Goal: Task Accomplishment & Management: Manage account settings

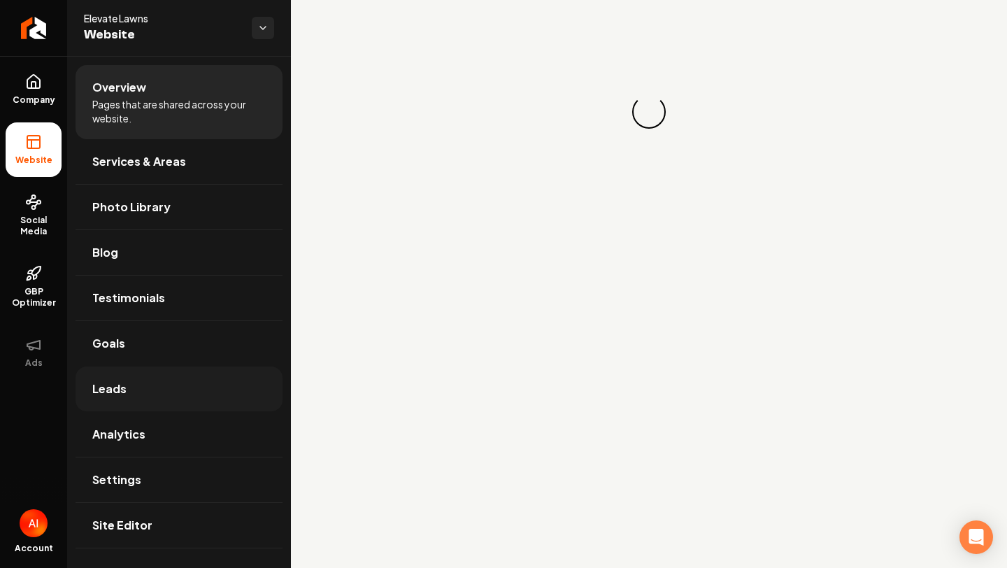
click at [181, 388] on link "Leads" at bounding box center [179, 389] width 207 height 45
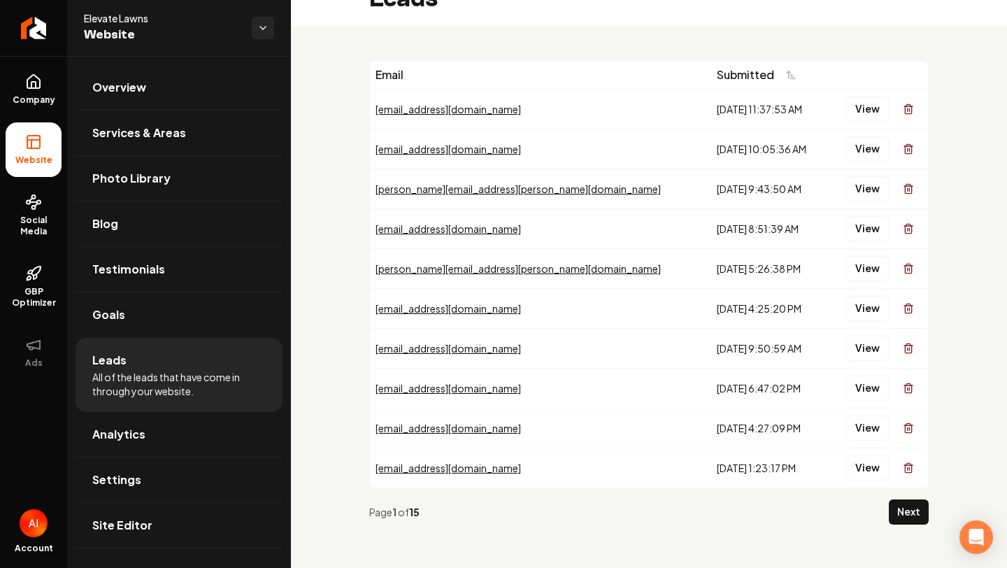
scroll to position [12, 0]
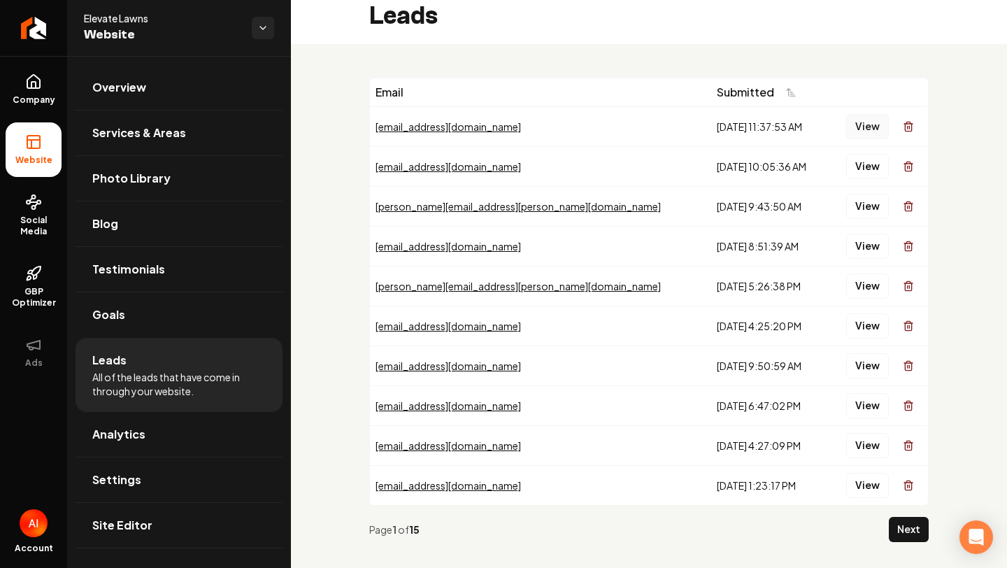
click at [860, 129] on button "View" at bounding box center [867, 126] width 43 height 25
click at [874, 160] on button "View" at bounding box center [867, 166] width 43 height 25
click at [855, 198] on button "View" at bounding box center [867, 206] width 43 height 25
click at [873, 248] on button "View" at bounding box center [867, 246] width 43 height 25
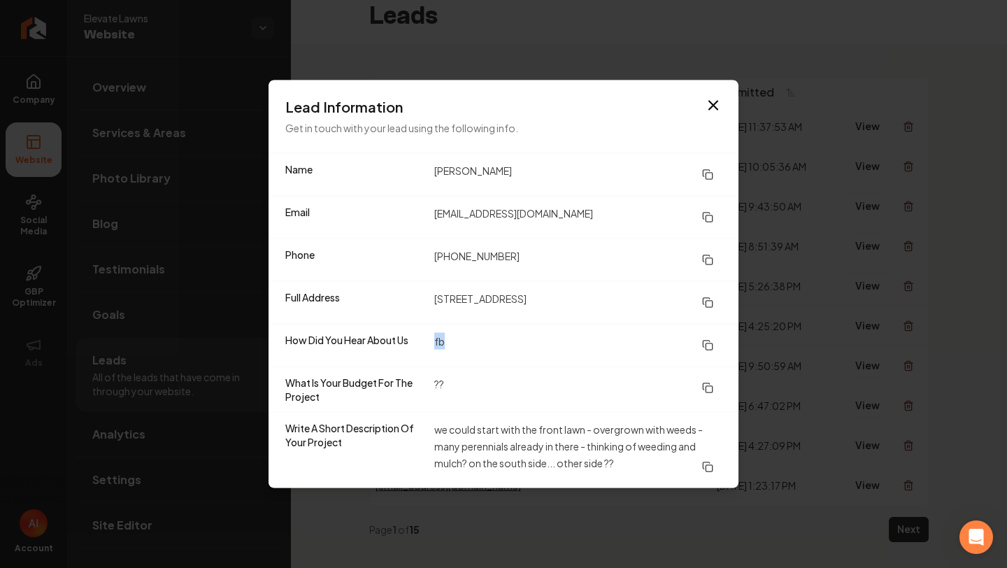
drag, startPoint x: 446, startPoint y: 343, endPoint x: 422, endPoint y: 343, distance: 23.1
click at [423, 343] on div "How Did You Hear About Us fb" at bounding box center [504, 345] width 470 height 43
click at [422, 343] on dt "How Did You Hear About Us" at bounding box center [354, 345] width 138 height 25
click at [438, 342] on dd "fb" at bounding box center [577, 345] width 287 height 25
click at [441, 342] on dd "fb" at bounding box center [577, 345] width 287 height 25
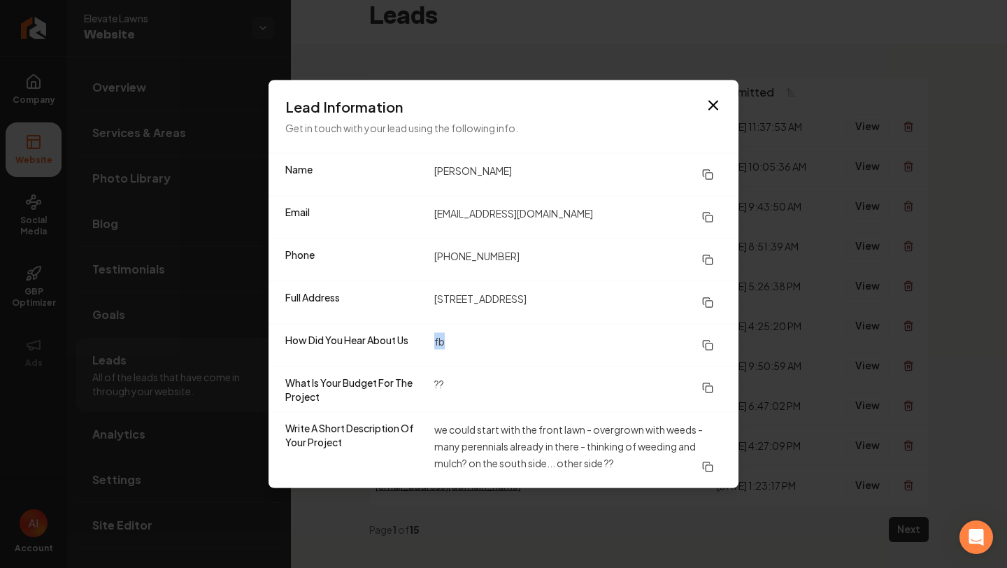
click at [441, 342] on dd "fb" at bounding box center [577, 345] width 287 height 25
click at [448, 341] on dd "fb" at bounding box center [577, 345] width 287 height 25
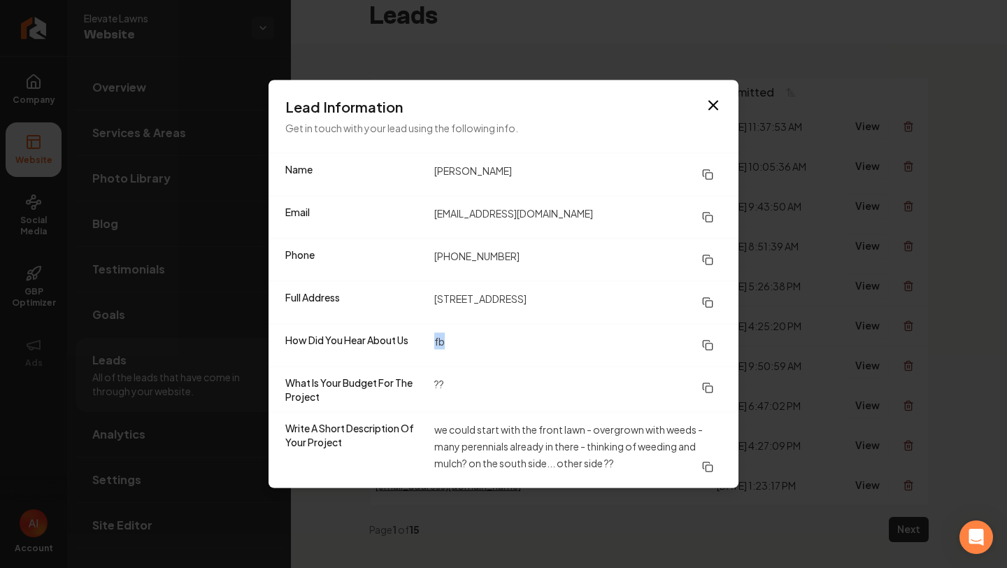
click at [448, 341] on dd "fb" at bounding box center [577, 345] width 287 height 25
click at [605, 235] on div "Email MRendon703@aol.com" at bounding box center [504, 217] width 470 height 43
drag, startPoint x: 429, startPoint y: 258, endPoint x: 620, endPoint y: 284, distance: 192.0
click at [611, 278] on div "Phone (612) 237-8942" at bounding box center [504, 260] width 470 height 43
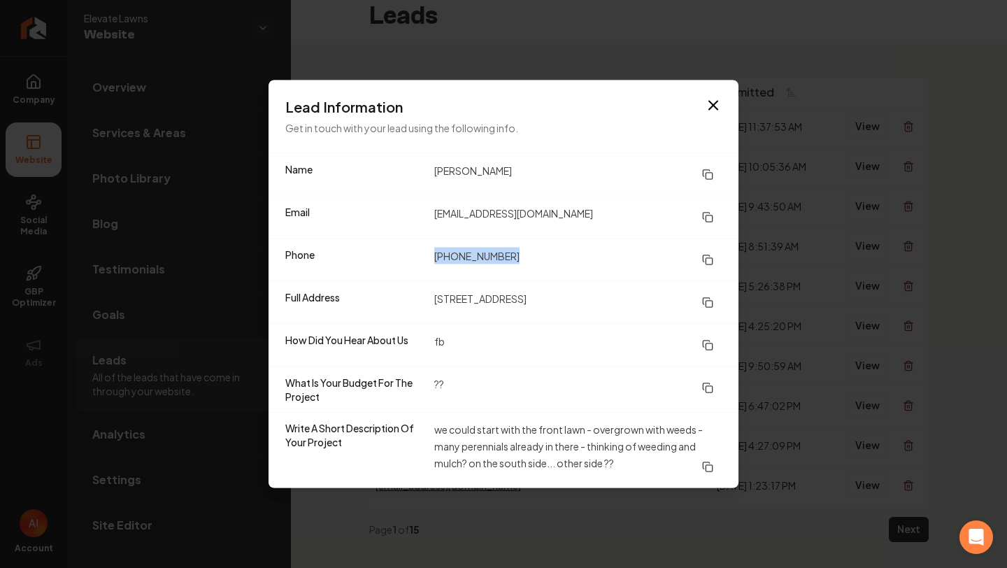
copy dd "(612) 237-8942"
click at [572, 181] on dd "marcie rendon" at bounding box center [577, 174] width 287 height 25
drag, startPoint x: 429, startPoint y: 169, endPoint x: 548, endPoint y: 168, distance: 118.9
click at [548, 168] on div "Name marcie rendon" at bounding box center [504, 175] width 470 height 42
copy dd "marcie rendon"
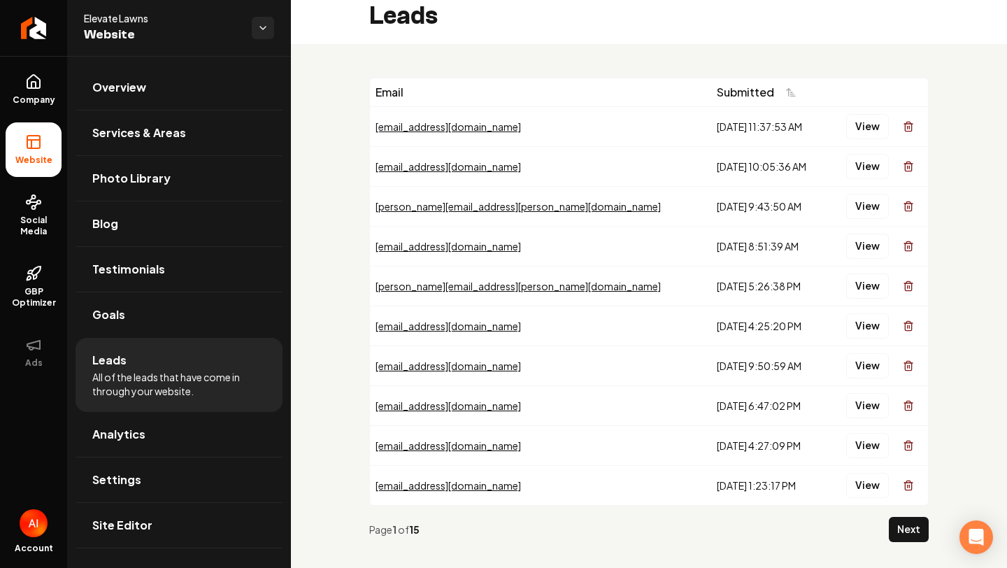
click at [868, 312] on div "View" at bounding box center [878, 326] width 90 height 28
click at [868, 323] on button "View" at bounding box center [867, 325] width 43 height 25
click at [882, 141] on td "View" at bounding box center [877, 126] width 101 height 40
click at [876, 128] on button "View" at bounding box center [867, 126] width 43 height 25
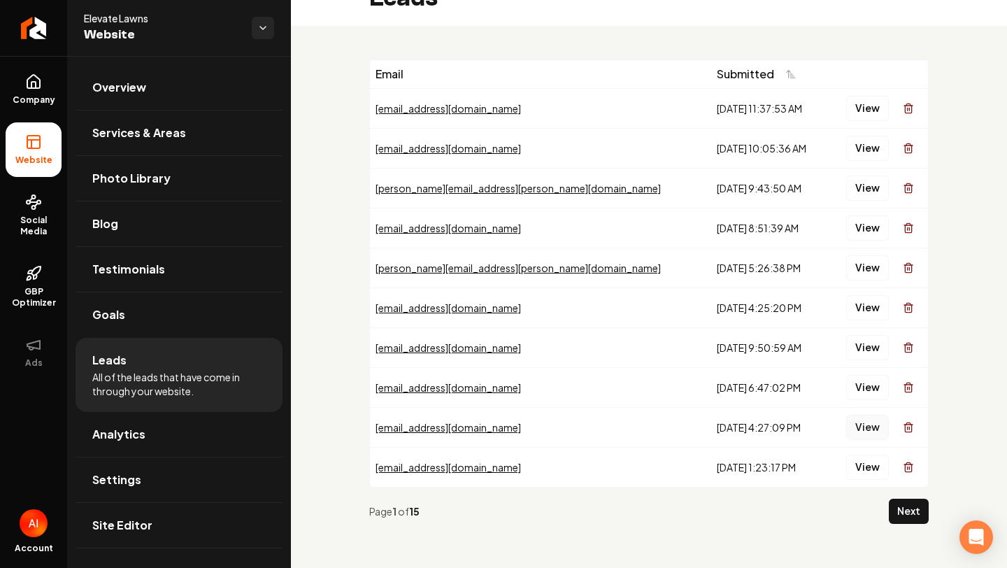
click at [860, 429] on button "View" at bounding box center [867, 427] width 43 height 25
click at [871, 152] on button "View" at bounding box center [867, 148] width 43 height 25
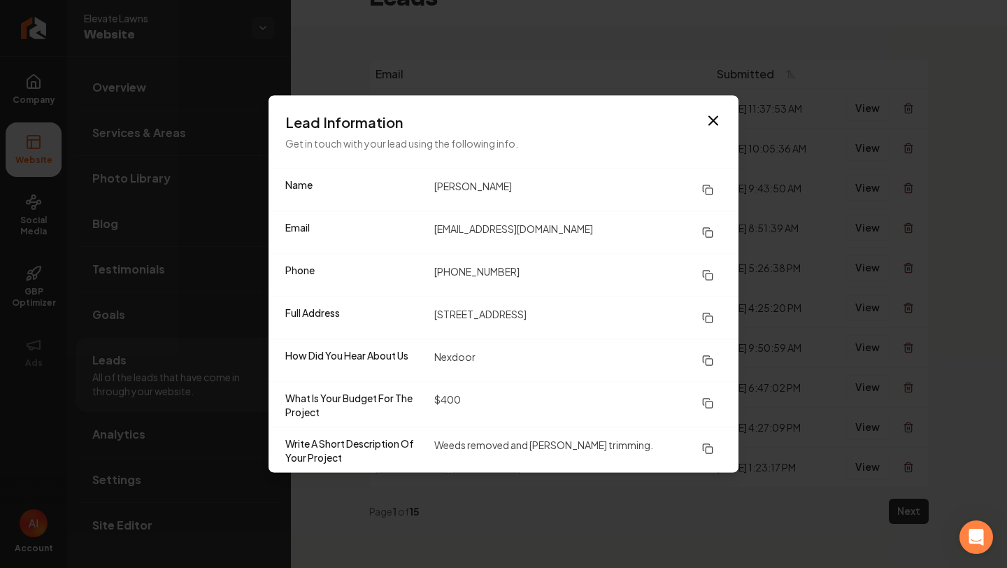
drag, startPoint x: 432, startPoint y: 189, endPoint x: 610, endPoint y: 191, distance: 178.4
click at [604, 190] on div "Name Theresa Unze-Schmierer" at bounding box center [504, 190] width 470 height 42
copy dd "Theresa Unze-Schmierer"
click at [737, 104] on div "Lead Information Get in touch with your lead using the following info." at bounding box center [504, 132] width 470 height 73
click at [716, 119] on icon "button" at bounding box center [713, 121] width 17 height 17
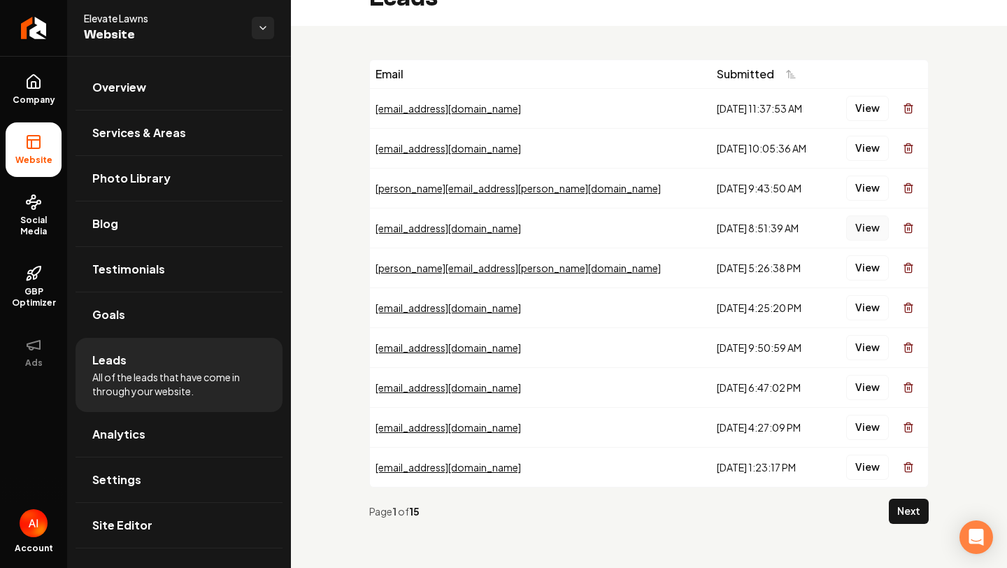
click at [865, 218] on button "View" at bounding box center [867, 227] width 43 height 25
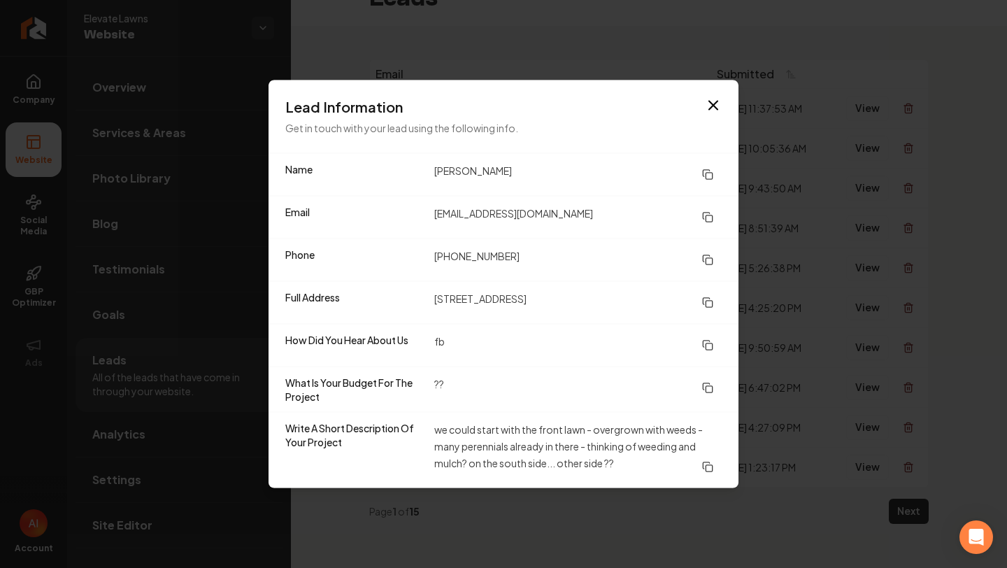
click at [430, 175] on div "Name marcie rendon" at bounding box center [504, 175] width 470 height 42
drag, startPoint x: 430, startPoint y: 175, endPoint x: 535, endPoint y: 171, distance: 105.0
click at [536, 172] on div "Name marcie rendon" at bounding box center [504, 175] width 470 height 42
copy dd "marcie rendon"
click at [723, 154] on div "Name marcie rendon" at bounding box center [504, 175] width 470 height 42
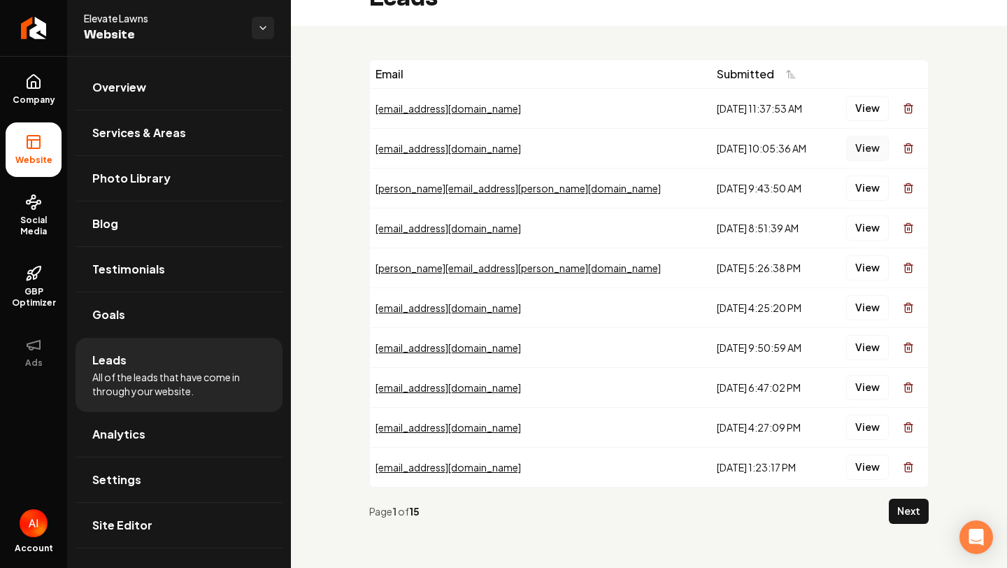
click at [855, 155] on button "View" at bounding box center [867, 148] width 43 height 25
click at [869, 114] on button "View" at bounding box center [867, 108] width 43 height 25
click at [863, 128] on td "View" at bounding box center [877, 148] width 101 height 40
click at [863, 136] on button "View" at bounding box center [867, 148] width 43 height 25
click at [876, 180] on button "View" at bounding box center [867, 188] width 43 height 25
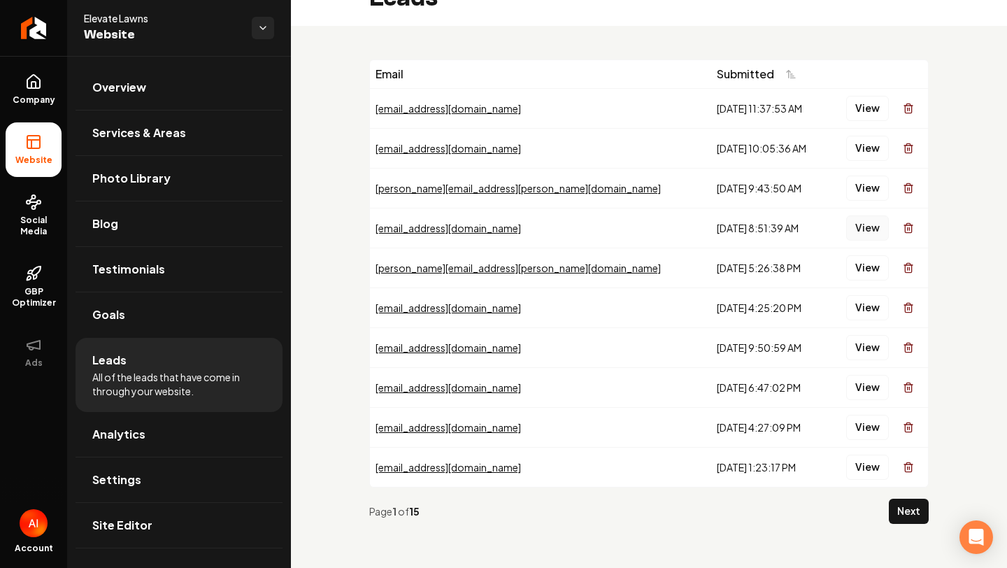
click at [868, 223] on button "View" at bounding box center [867, 227] width 43 height 25
click at [868, 259] on button "View" at bounding box center [867, 267] width 43 height 25
click at [864, 294] on div "View" at bounding box center [878, 308] width 90 height 28
click at [865, 297] on button "View" at bounding box center [867, 307] width 43 height 25
click at [890, 318] on div "View" at bounding box center [878, 308] width 90 height 28
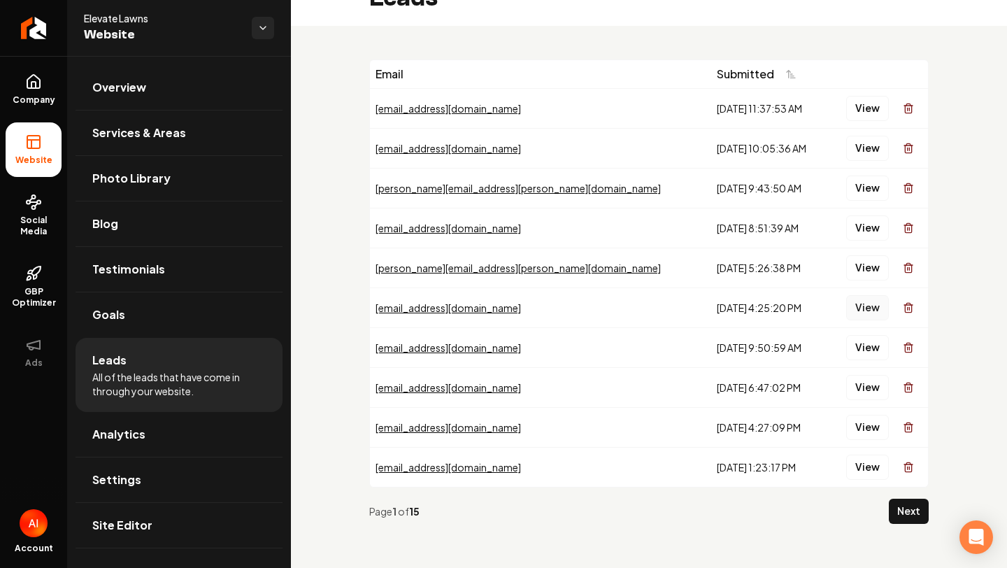
click at [886, 318] on button "View" at bounding box center [867, 307] width 43 height 25
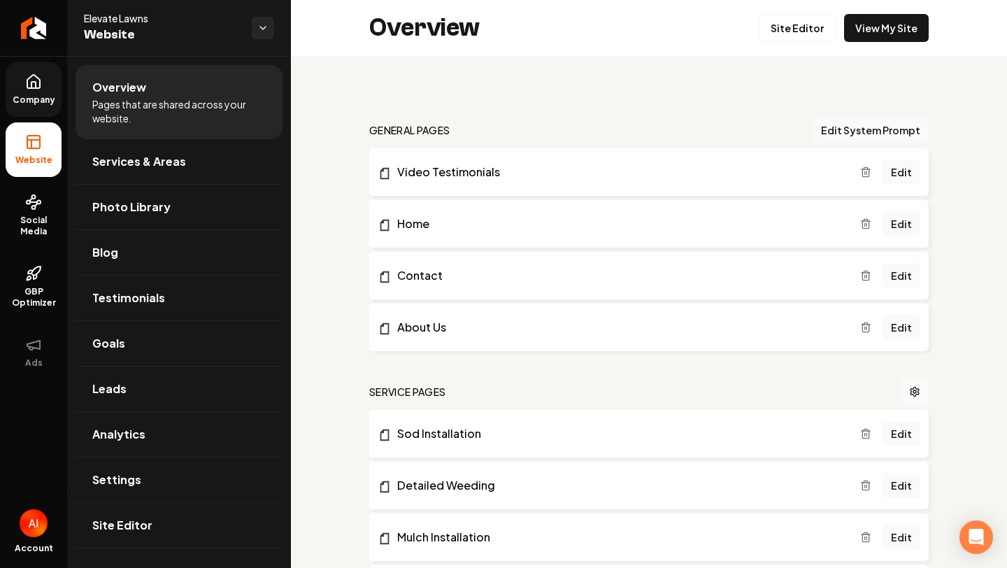
click at [28, 98] on span "Company" at bounding box center [34, 99] width 54 height 11
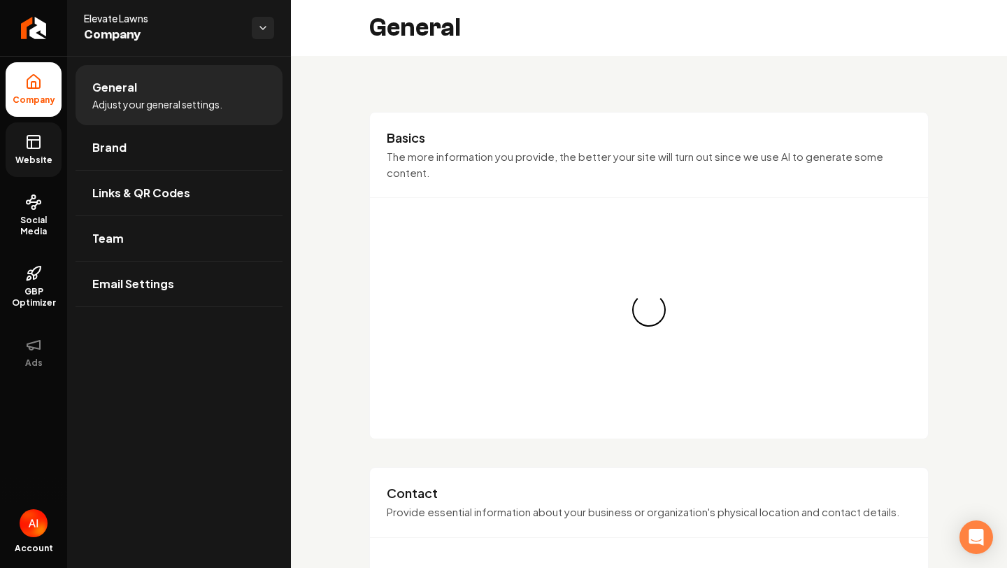
click at [33, 150] on icon at bounding box center [33, 142] width 17 height 17
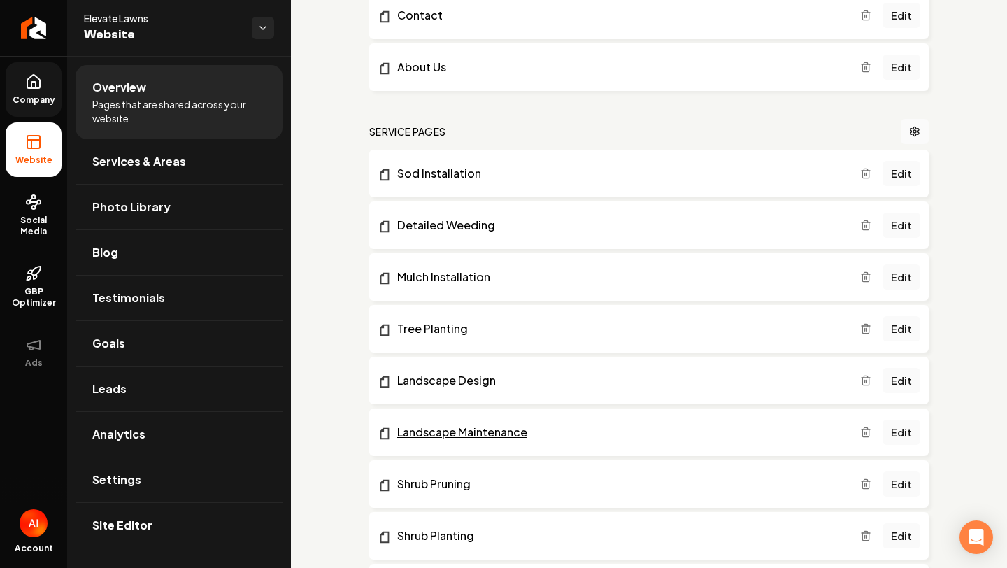
scroll to position [333, 0]
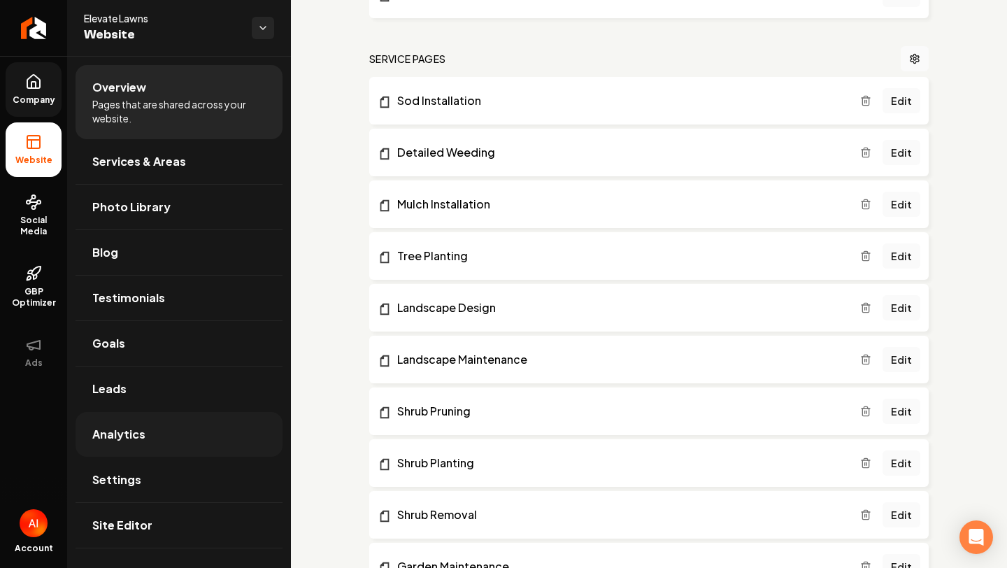
click at [170, 441] on link "Analytics" at bounding box center [179, 434] width 207 height 45
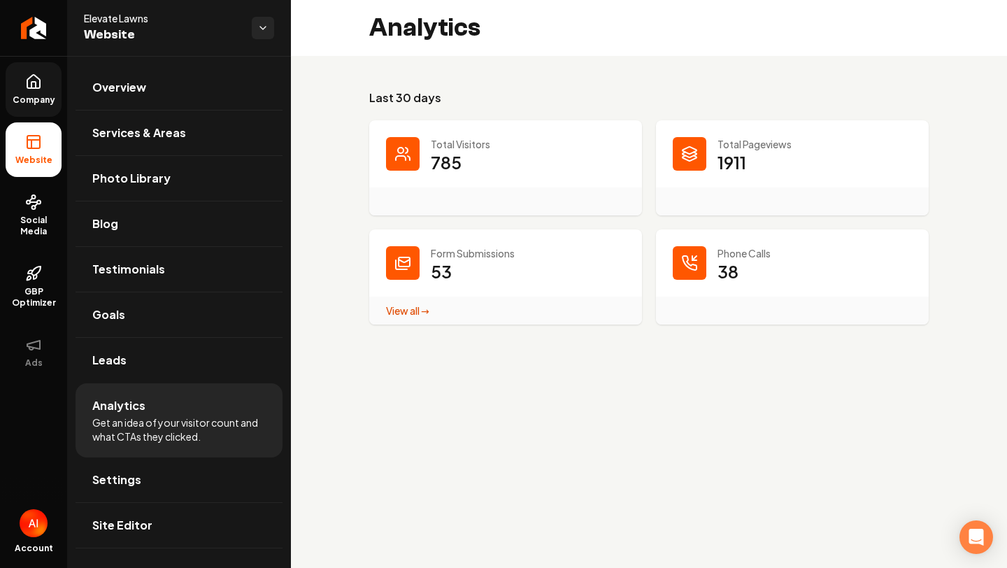
click at [406, 299] on div "View all → Form Submissions stats" at bounding box center [505, 311] width 273 height 28
click at [423, 308] on link "View all → Form Submissions stats" at bounding box center [407, 310] width 43 height 13
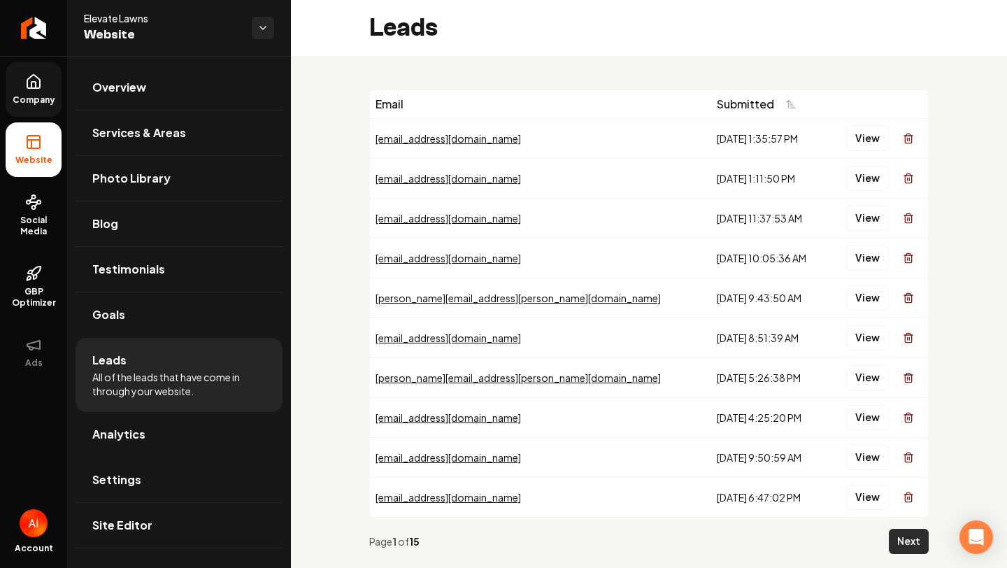
click at [894, 532] on button "Next" at bounding box center [909, 541] width 40 height 25
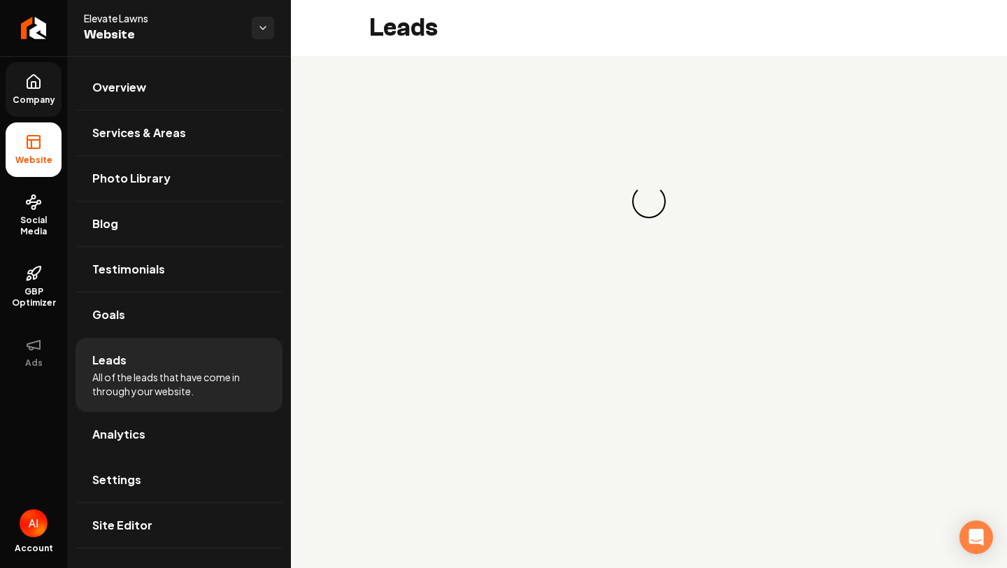
click at [894, 532] on main "Leads Loading... Loading..." at bounding box center [649, 284] width 716 height 568
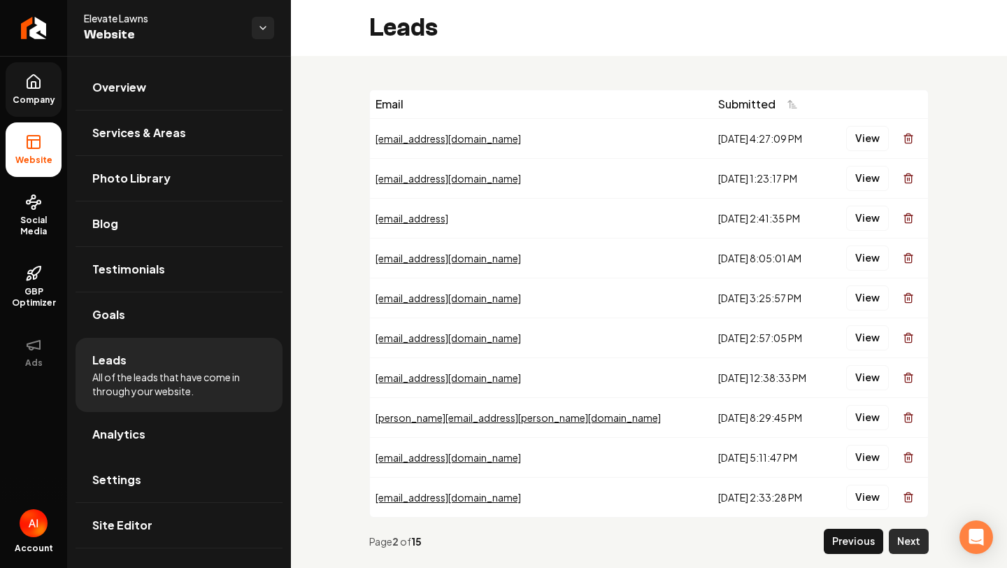
click at [906, 535] on button "Next" at bounding box center [909, 541] width 40 height 25
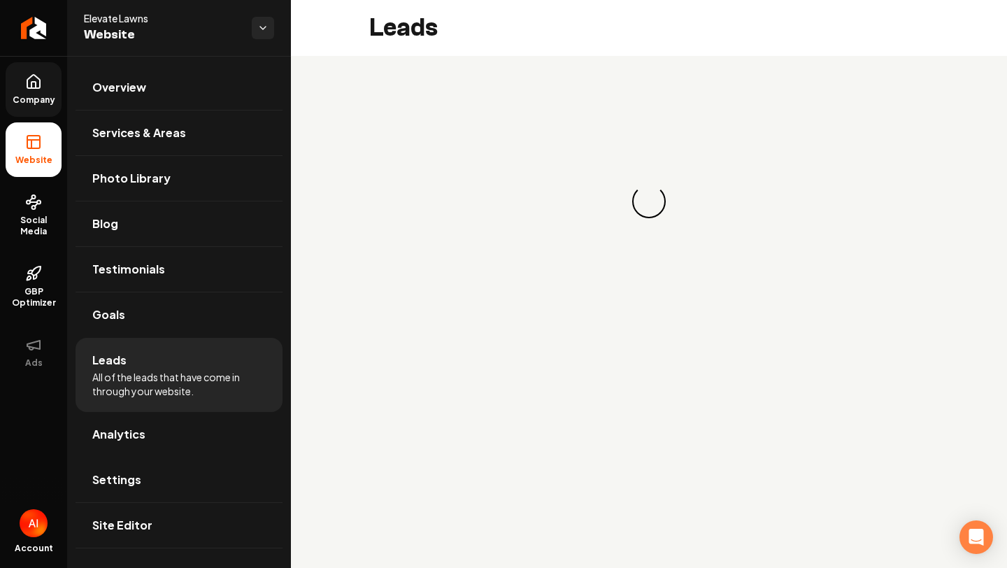
click at [911, 537] on main "Leads Loading... Loading..." at bounding box center [649, 284] width 716 height 568
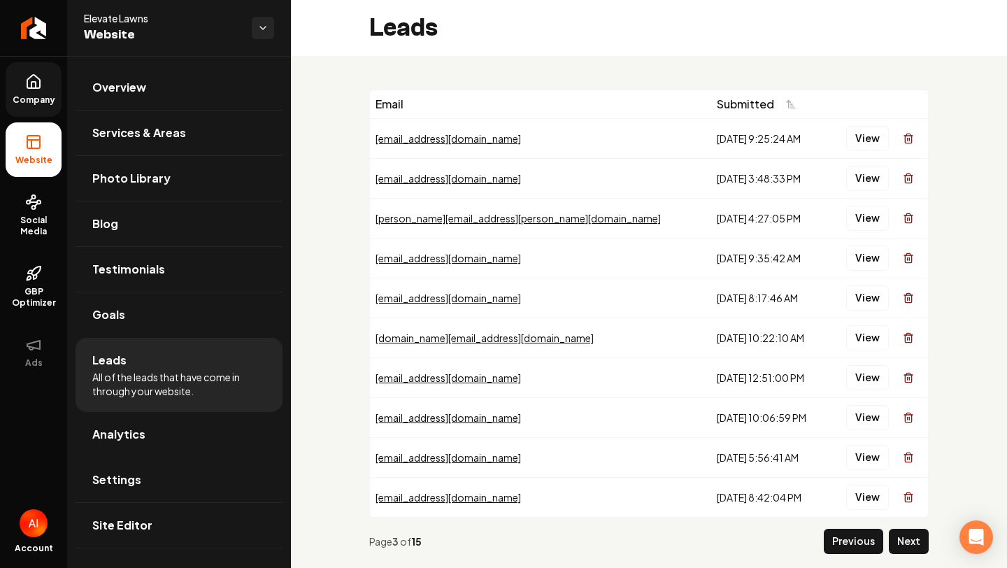
click at [911, 537] on button "Next" at bounding box center [909, 541] width 40 height 25
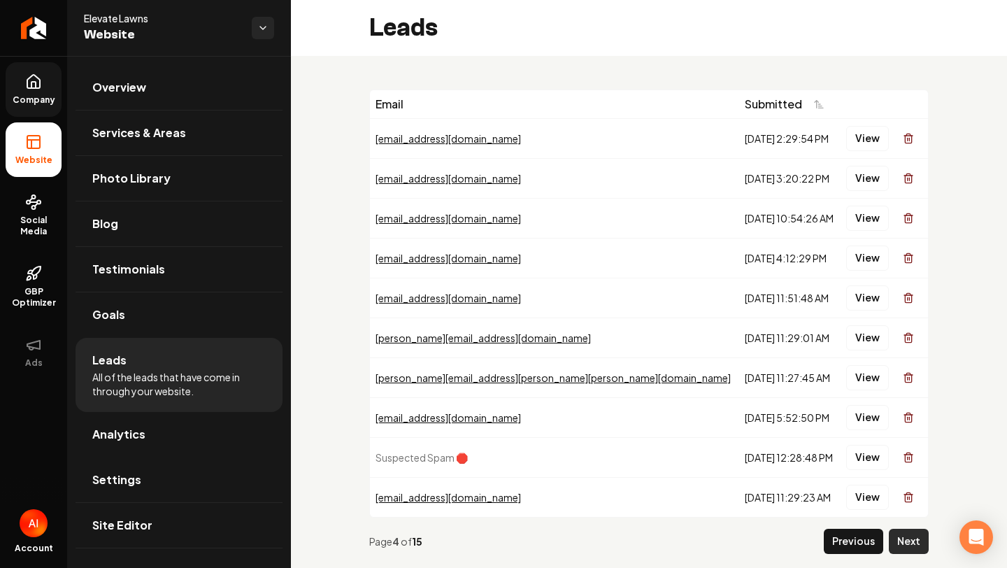
click at [912, 536] on button "Next" at bounding box center [909, 541] width 40 height 25
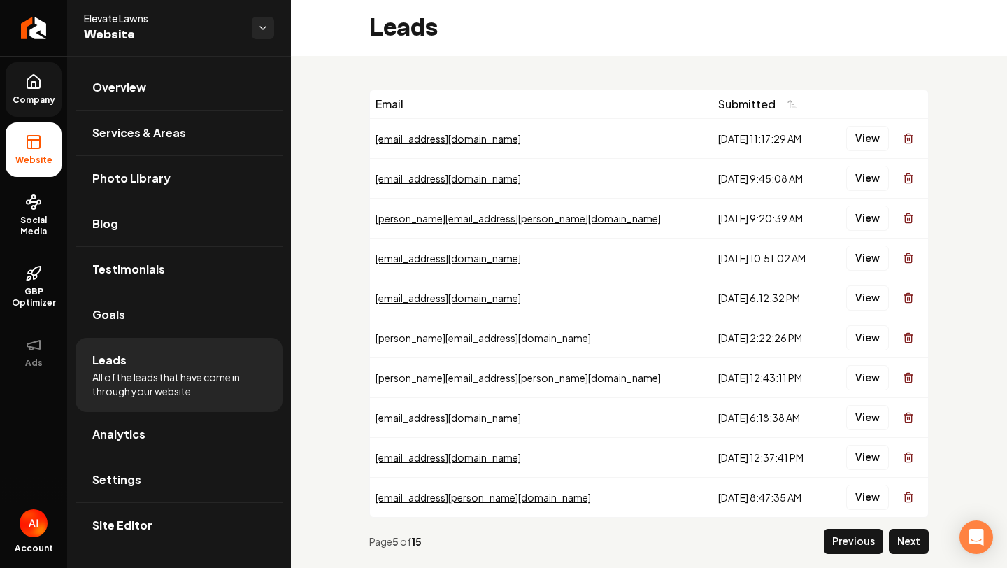
click at [913, 536] on button "Next" at bounding box center [909, 541] width 40 height 25
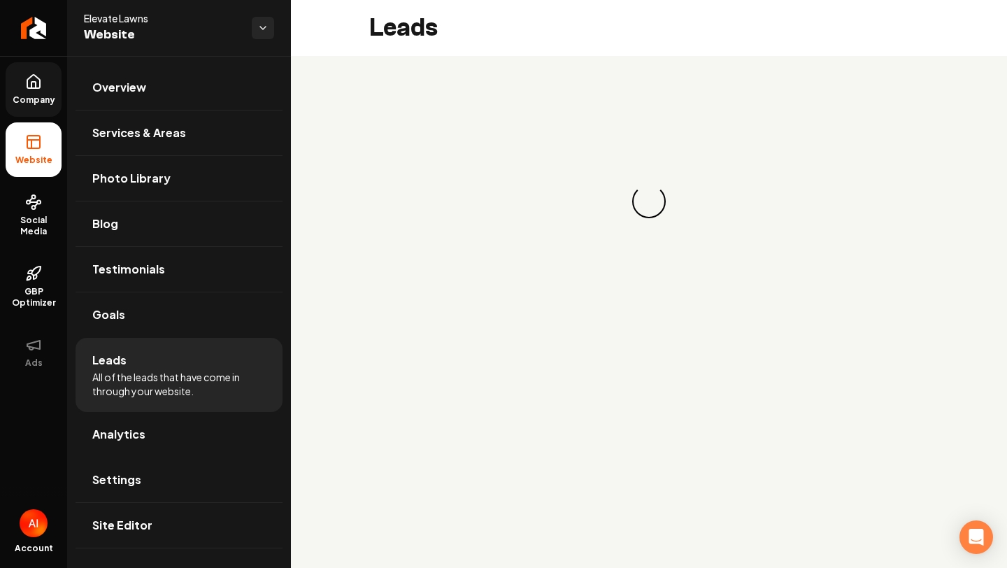
click at [913, 536] on main "Leads Loading... Loading..." at bounding box center [649, 284] width 716 height 568
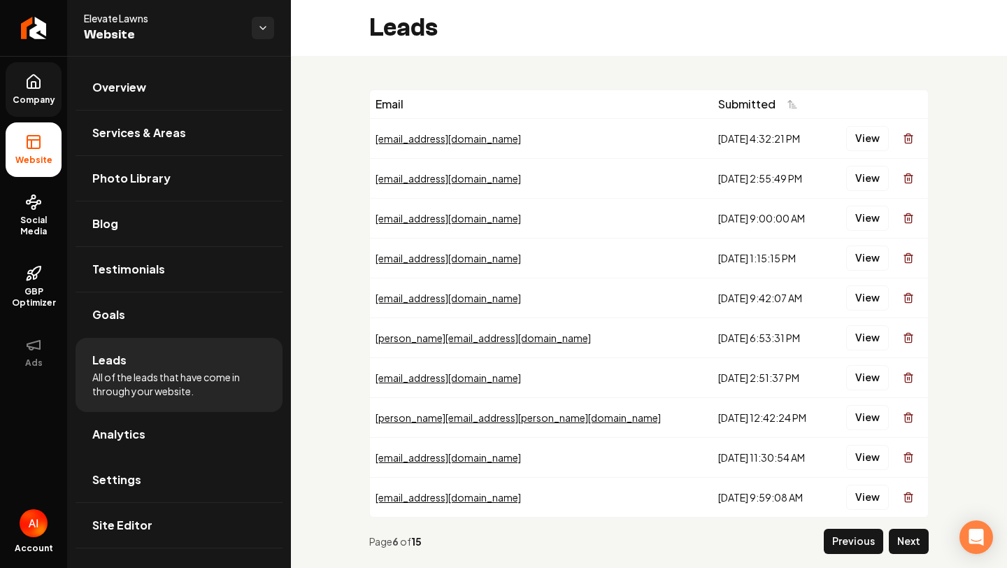
click at [913, 536] on button "Next" at bounding box center [909, 541] width 40 height 25
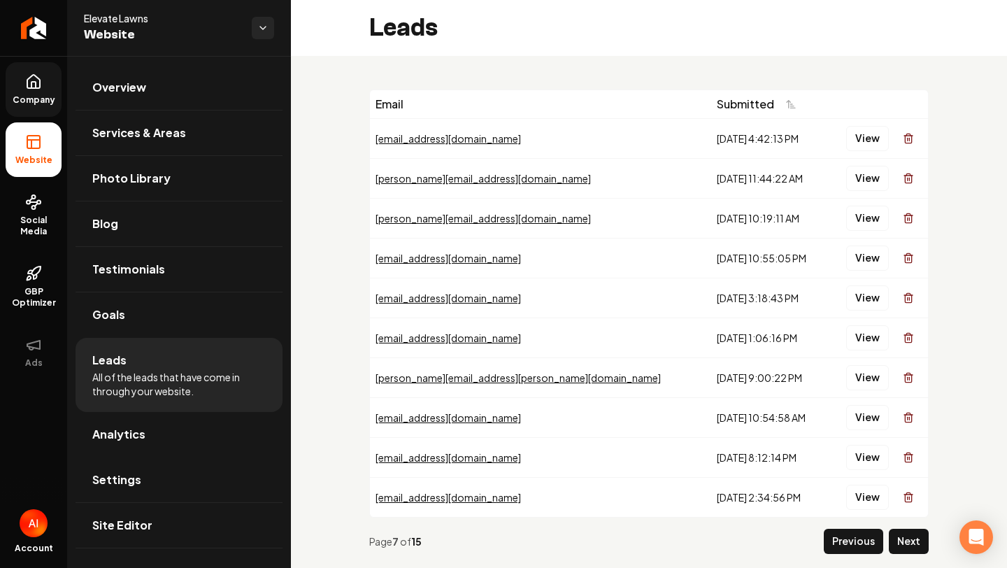
click at [913, 535] on button "Next" at bounding box center [909, 541] width 40 height 25
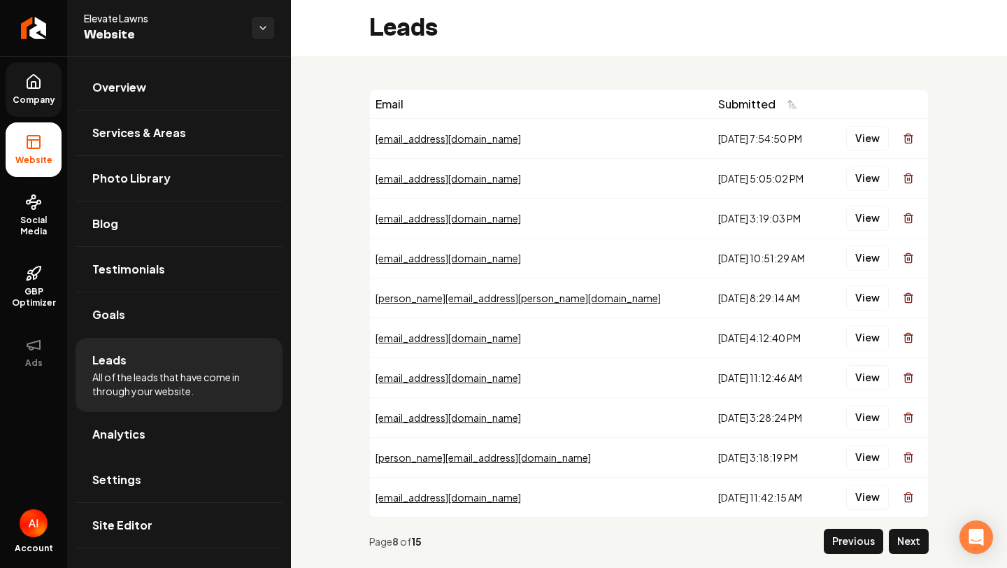
click at [912, 537] on button "Next" at bounding box center [909, 541] width 40 height 25
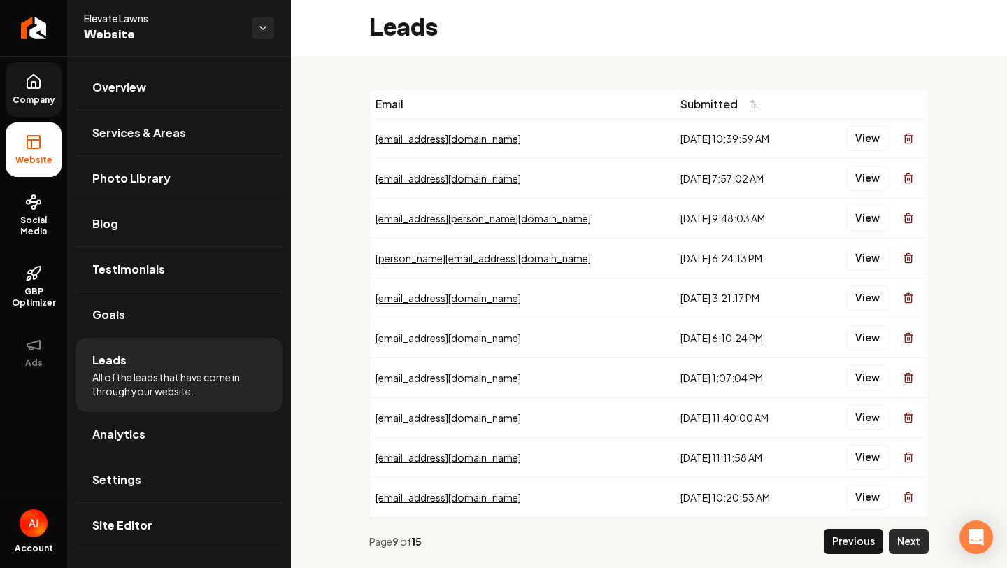
click at [912, 536] on button "Next" at bounding box center [909, 541] width 40 height 25
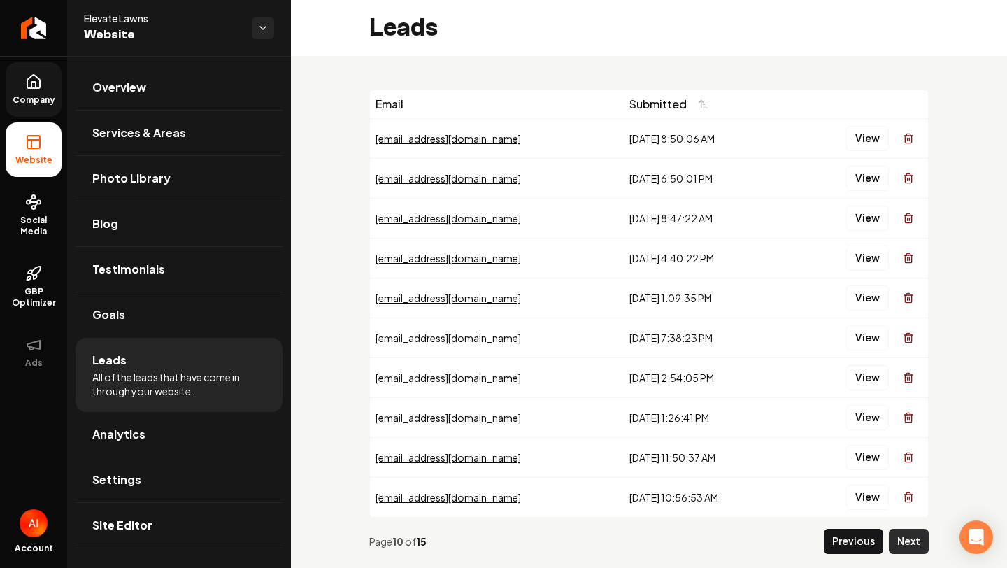
click at [913, 537] on button "Next" at bounding box center [909, 541] width 40 height 25
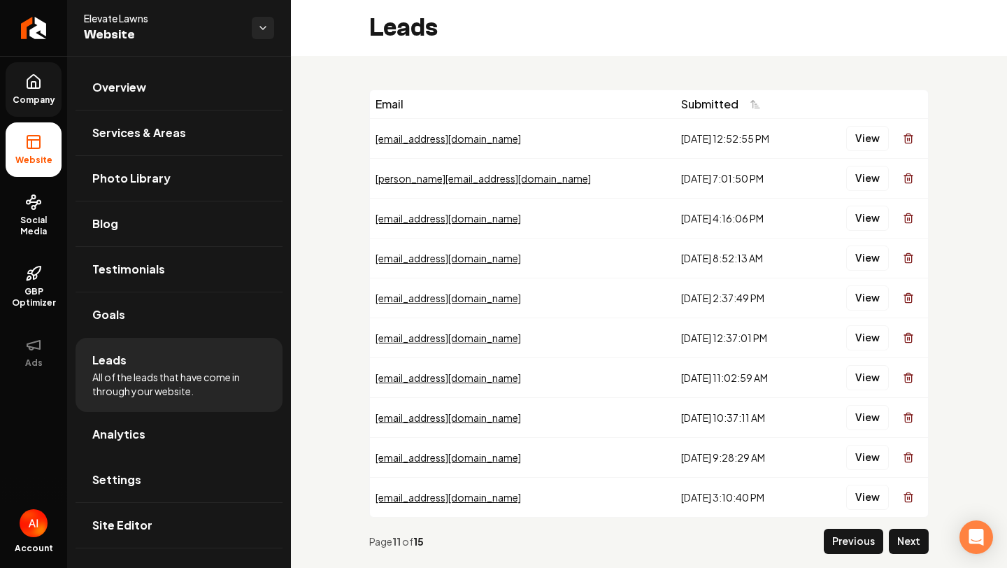
click at [912, 537] on button "Next" at bounding box center [909, 541] width 40 height 25
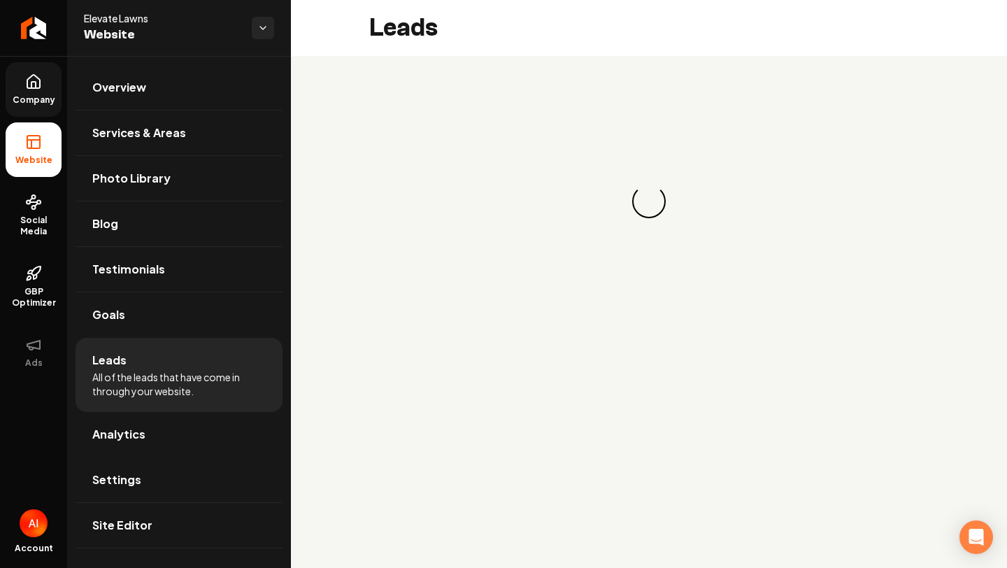
click at [911, 537] on main "Leads Loading... Loading..." at bounding box center [649, 284] width 716 height 568
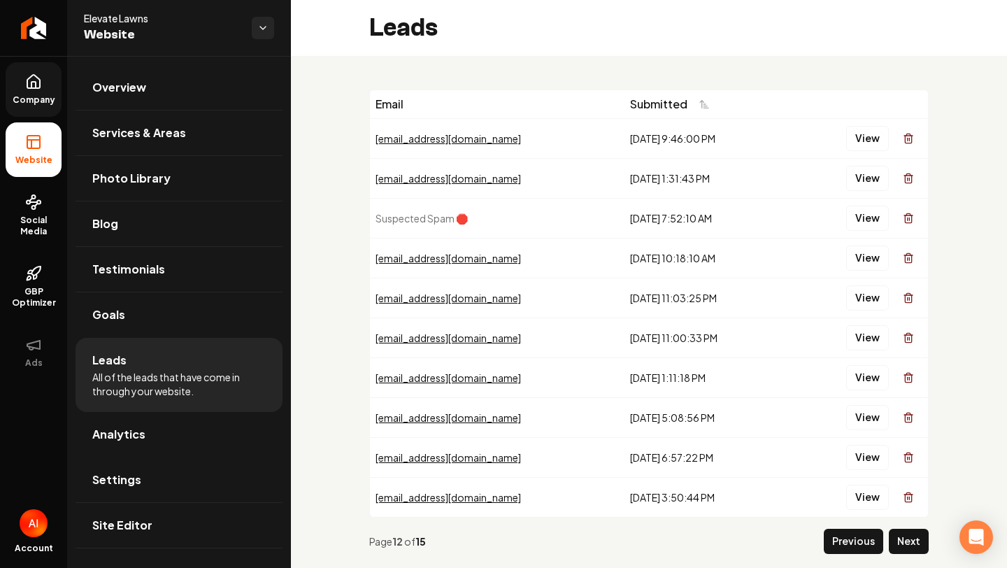
click at [911, 538] on button "Next" at bounding box center [909, 541] width 40 height 25
click at [911, 539] on button "Next" at bounding box center [909, 541] width 40 height 25
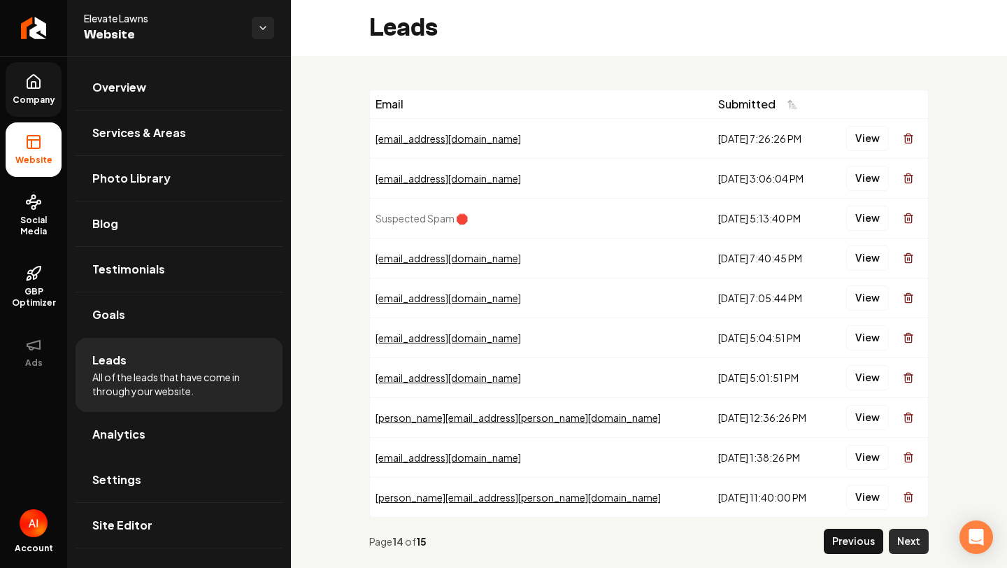
click at [912, 539] on button "Next" at bounding box center [909, 541] width 40 height 25
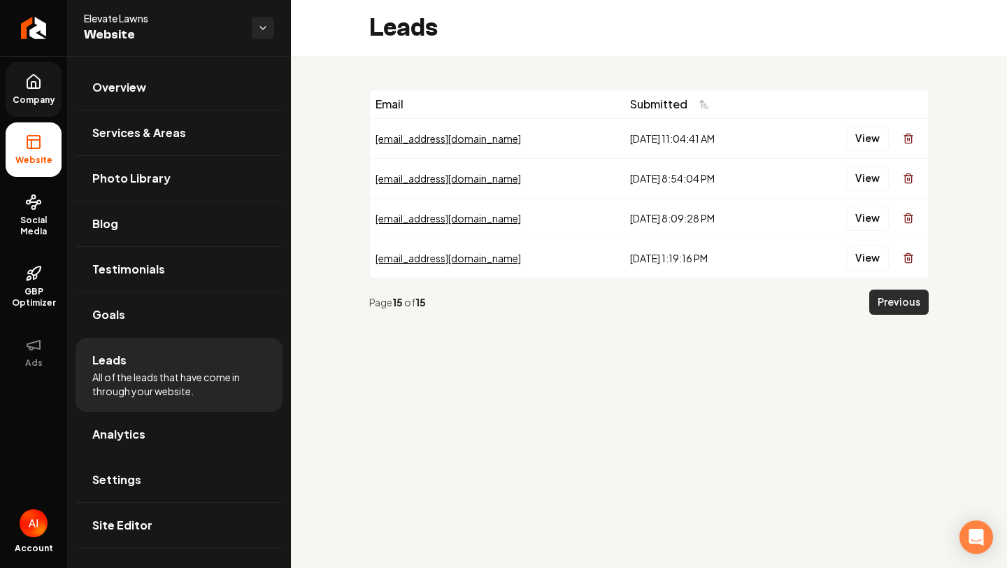
click at [894, 302] on button "Previous" at bounding box center [898, 302] width 59 height 25
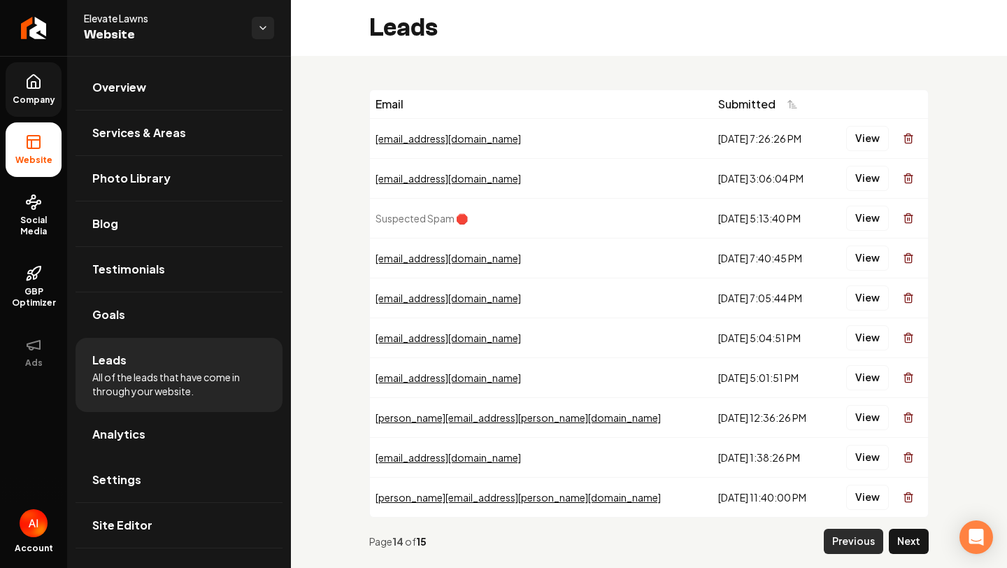
click at [830, 541] on button "Previous" at bounding box center [853, 541] width 59 height 25
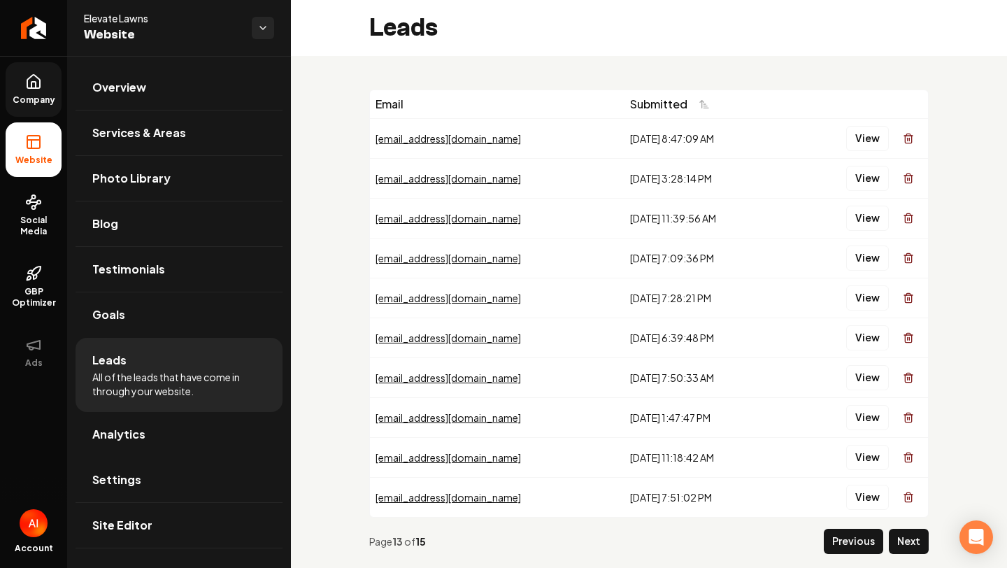
click at [830, 541] on button "Previous" at bounding box center [853, 541] width 59 height 25
click at [830, 540] on button "Previous" at bounding box center [853, 541] width 59 height 25
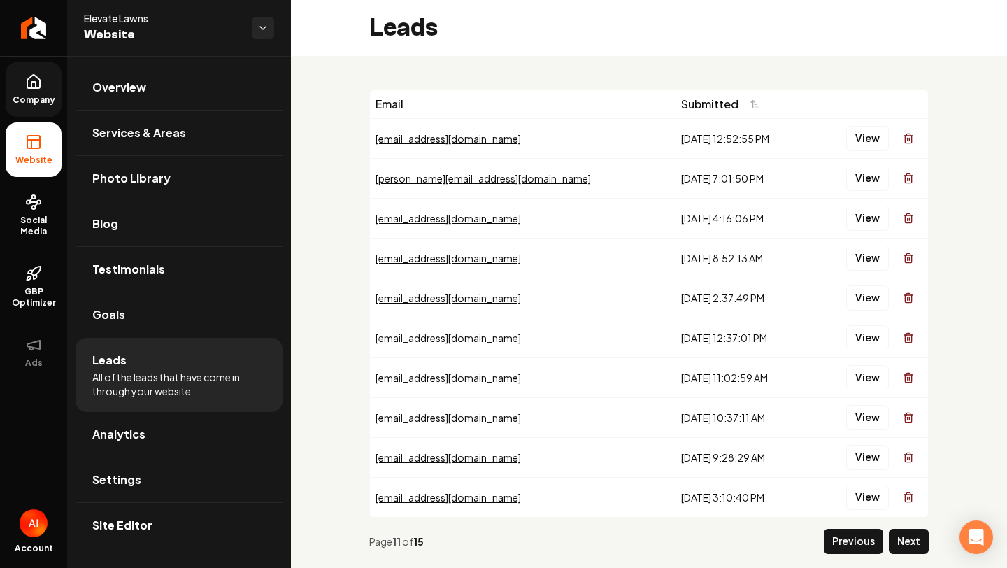
click at [830, 540] on button "Previous" at bounding box center [853, 541] width 59 height 25
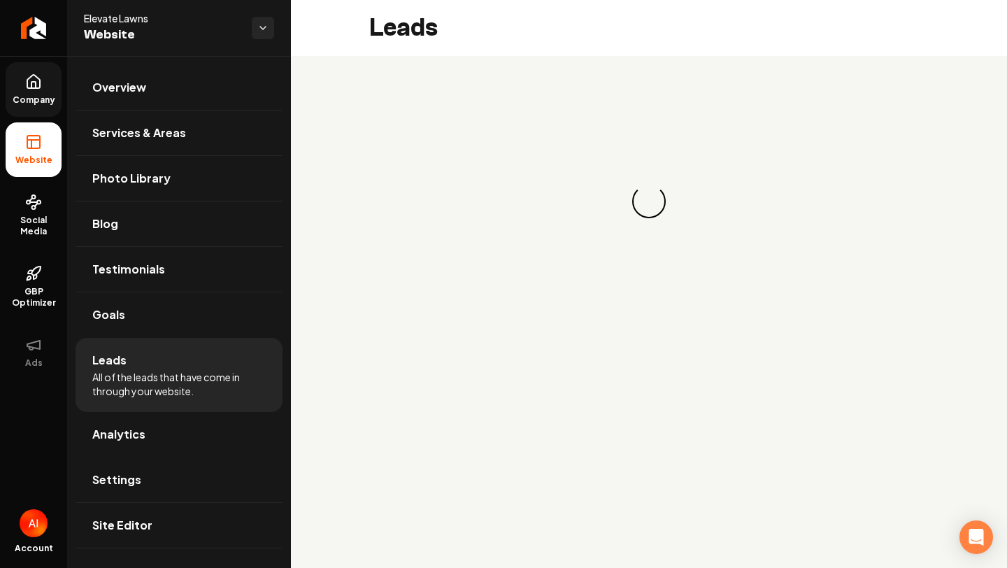
click at [830, 540] on main "Leads Loading... Loading..." at bounding box center [649, 284] width 716 height 568
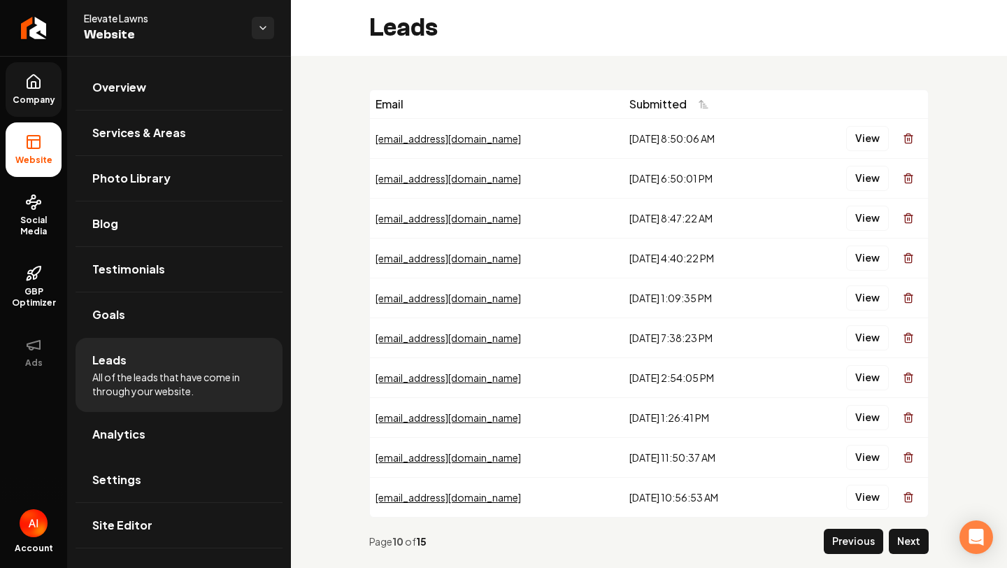
click at [830, 539] on button "Previous" at bounding box center [853, 541] width 59 height 25
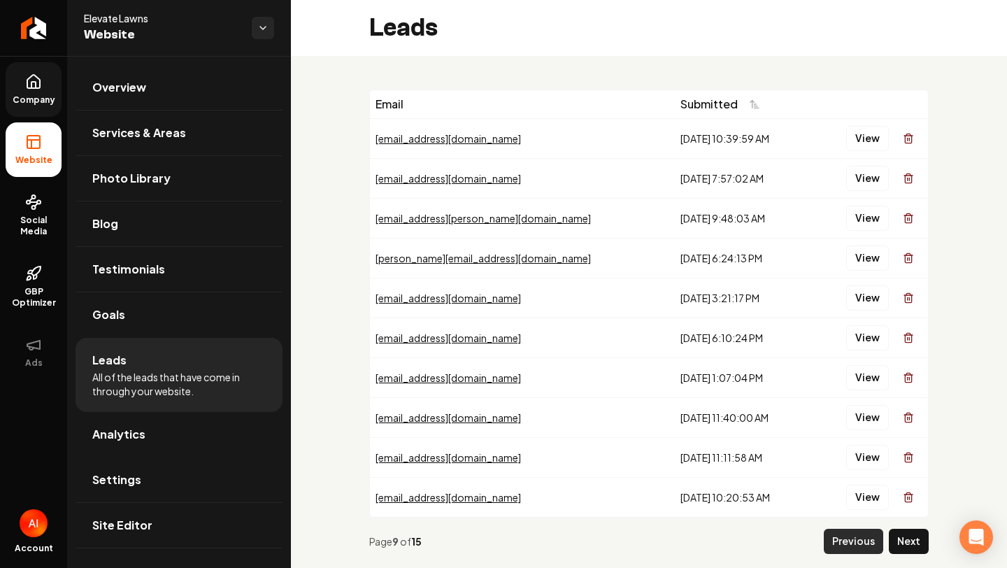
click at [830, 543] on button "Previous" at bounding box center [853, 541] width 59 height 25
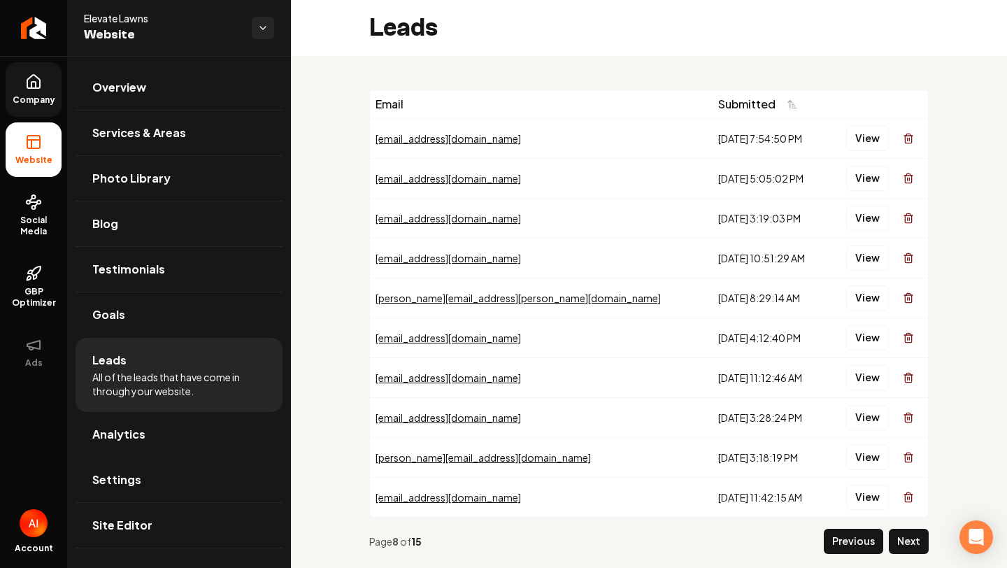
click at [830, 543] on button "Previous" at bounding box center [853, 541] width 59 height 25
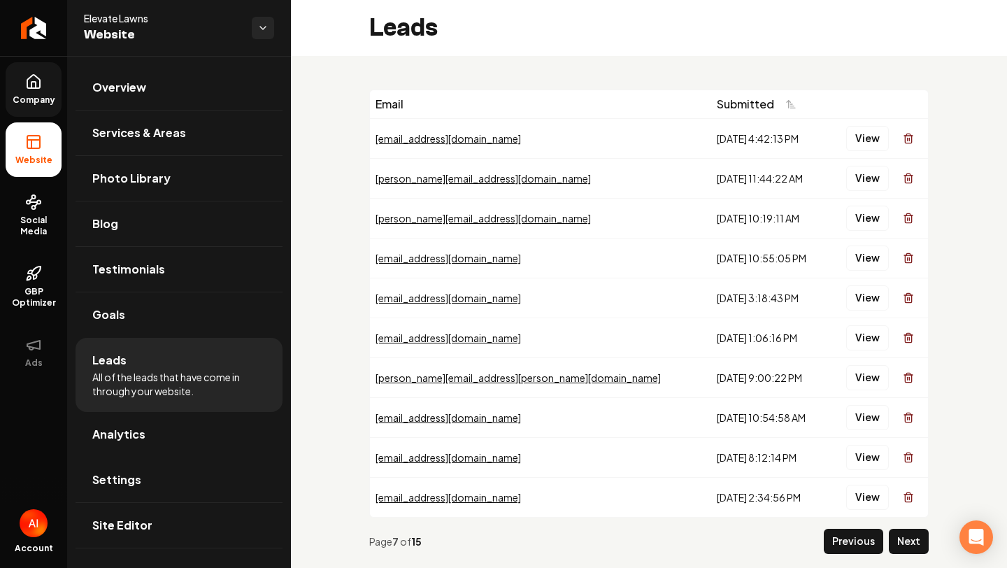
click at [830, 543] on button "Previous" at bounding box center [853, 541] width 59 height 25
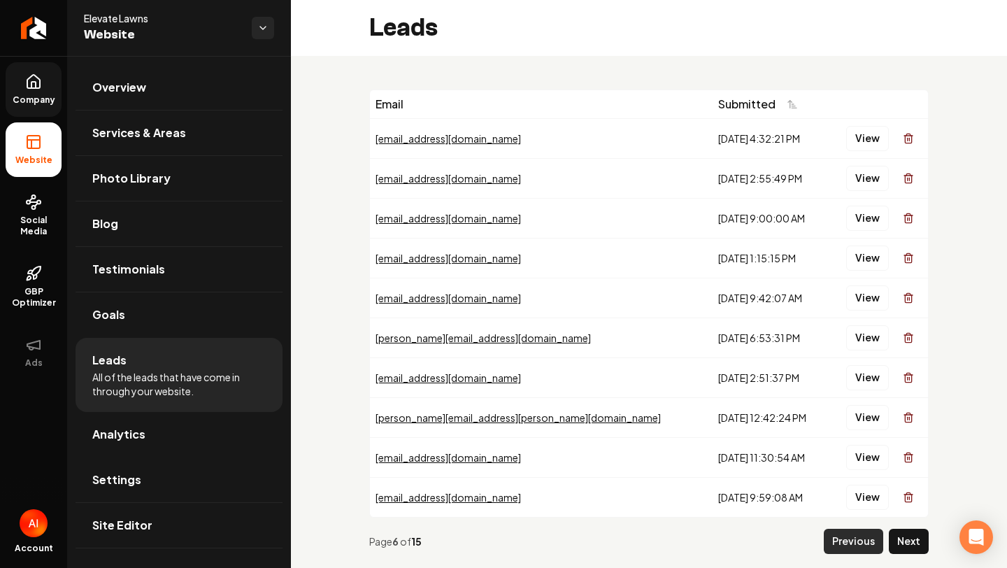
click at [828, 541] on button "Previous" at bounding box center [853, 541] width 59 height 25
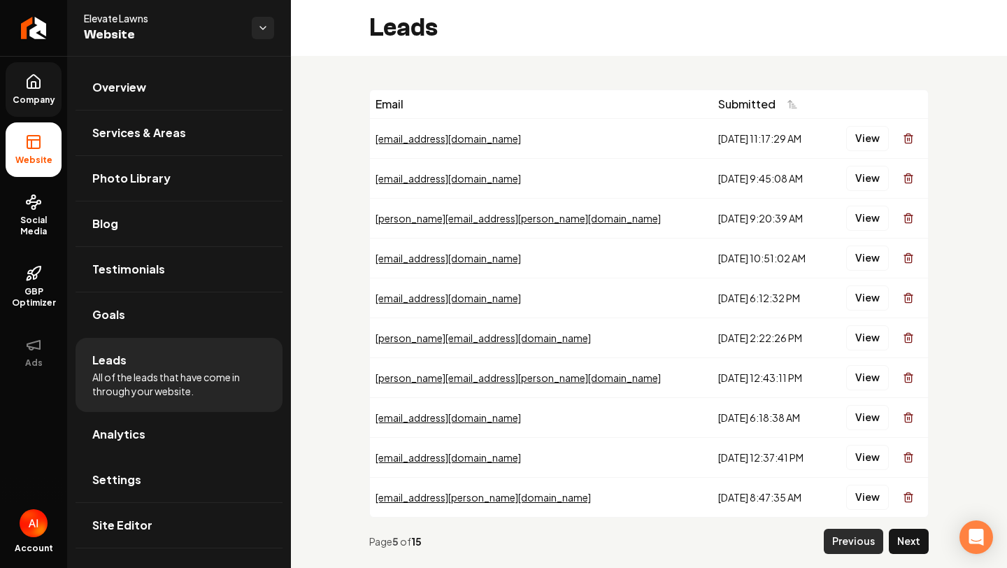
click at [829, 541] on button "Previous" at bounding box center [853, 541] width 59 height 25
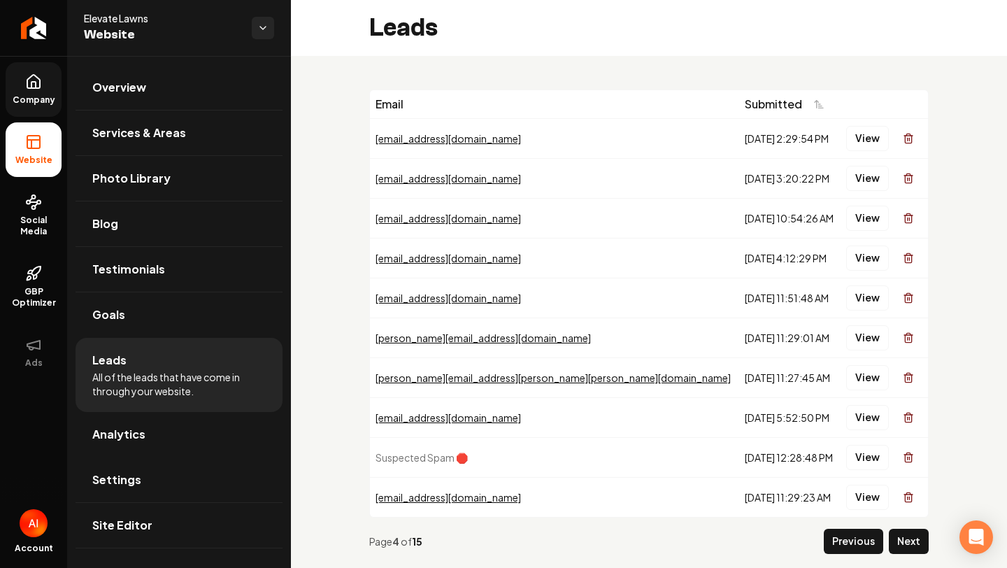
click at [830, 541] on button "Previous" at bounding box center [853, 541] width 59 height 25
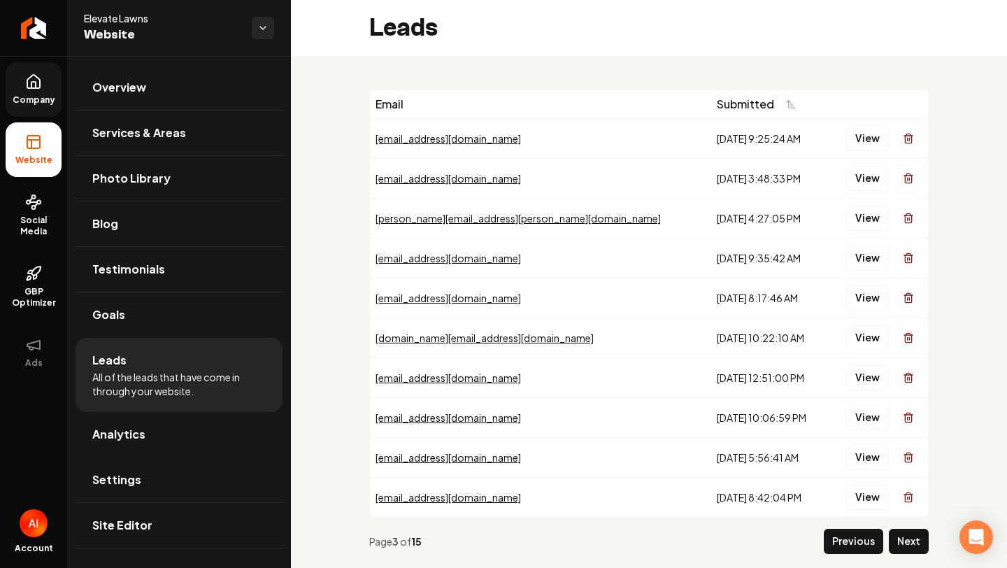
click at [831, 540] on button "Previous" at bounding box center [853, 541] width 59 height 25
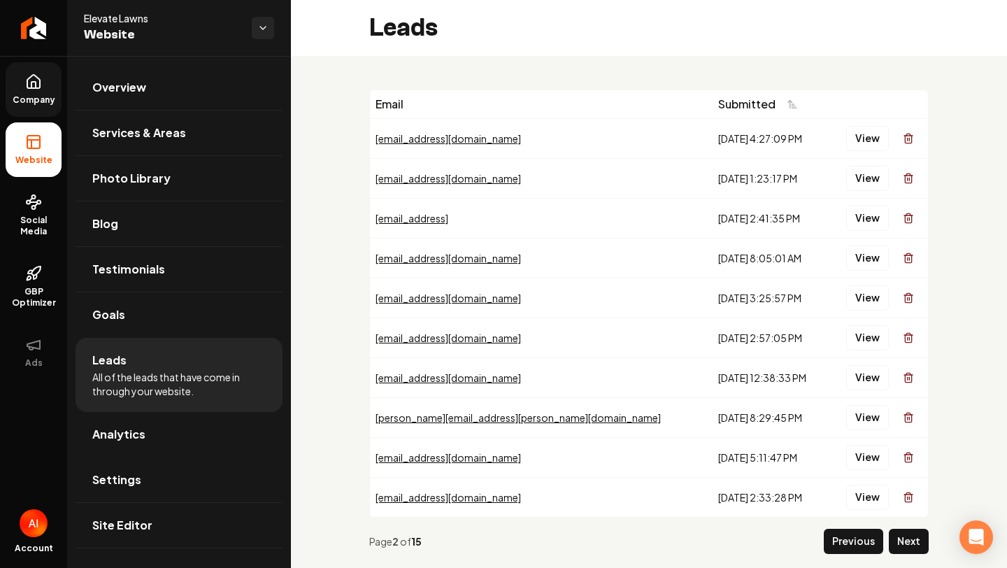
click at [831, 540] on button "Previous" at bounding box center [853, 541] width 59 height 25
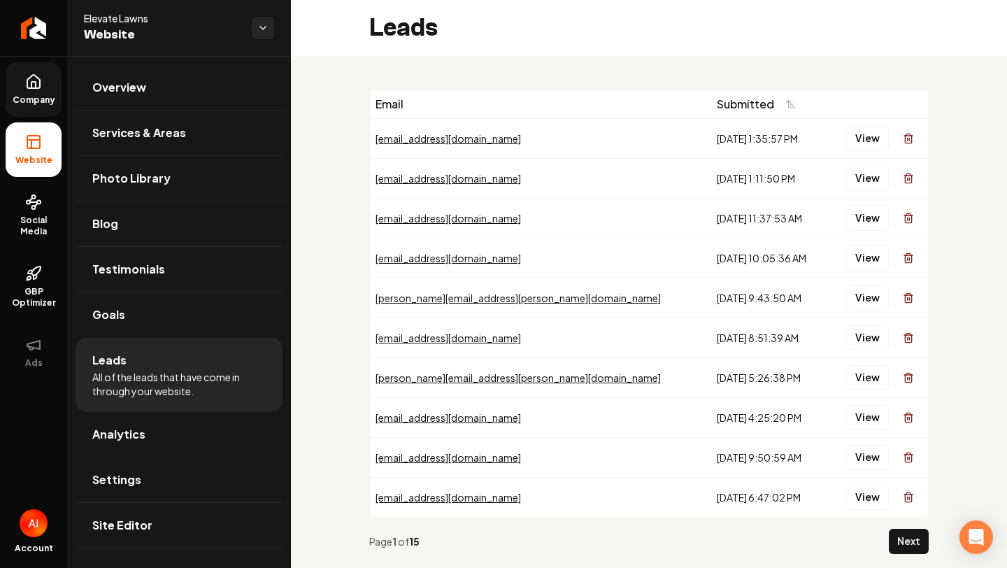
click at [831, 540] on div "Page 1 of 15" at bounding box center [626, 541] width 514 height 14
click at [883, 136] on button "View" at bounding box center [867, 138] width 43 height 25
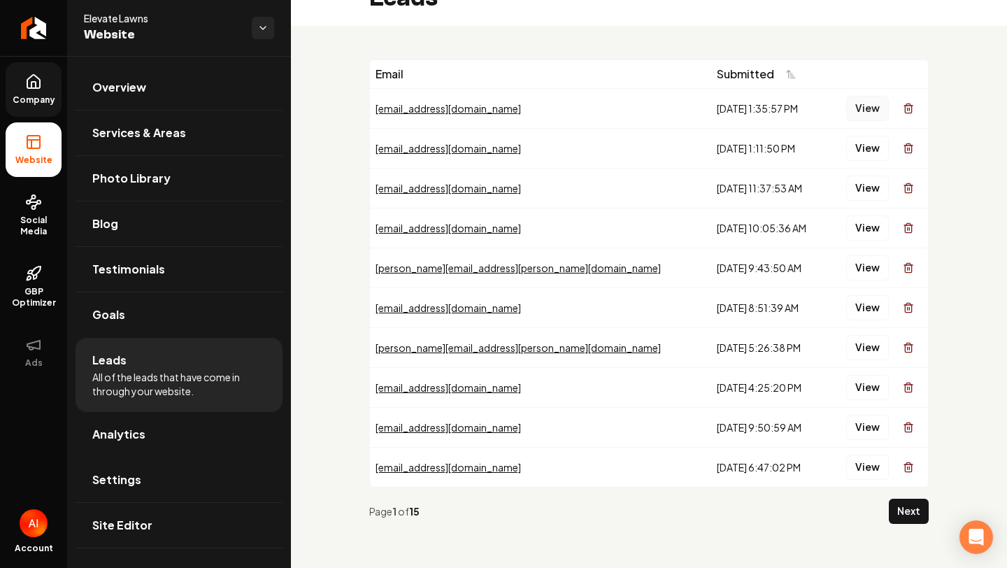
click at [852, 103] on button "View" at bounding box center [867, 108] width 43 height 25
click at [888, 143] on button "View" at bounding box center [867, 148] width 43 height 25
click at [173, 313] on link "Goals" at bounding box center [179, 314] width 207 height 45
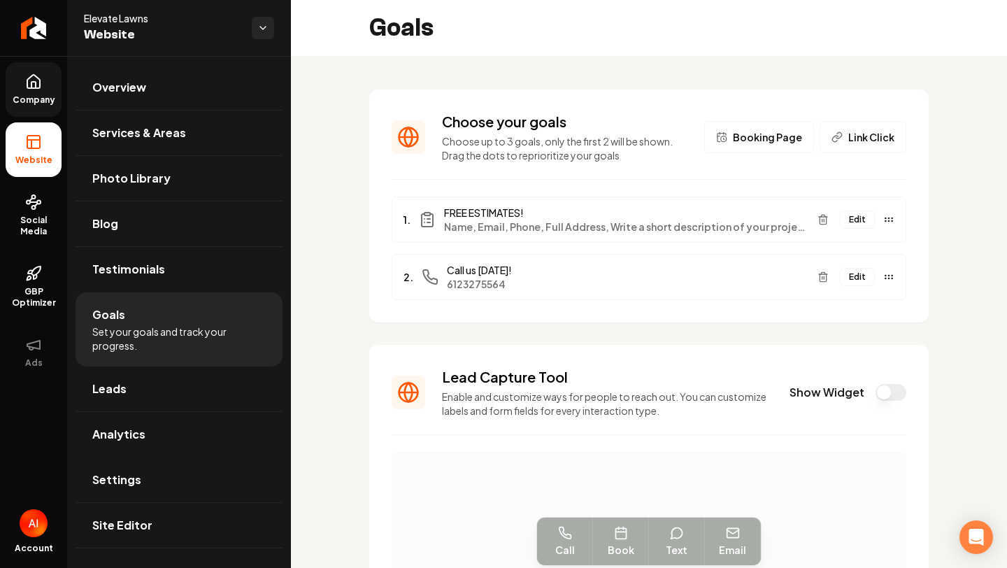
click at [619, 112] on h3 "Choose your goals" at bounding box center [565, 122] width 246 height 20
click at [572, 155] on p "Choose up to 3 goals, only the first 2 will be shown. Drag the dots to repriori…" at bounding box center [565, 148] width 246 height 28
click at [571, 155] on p "Choose up to 3 goals, only the first 2 will be shown. Drag the dots to repriori…" at bounding box center [565, 148] width 246 height 28
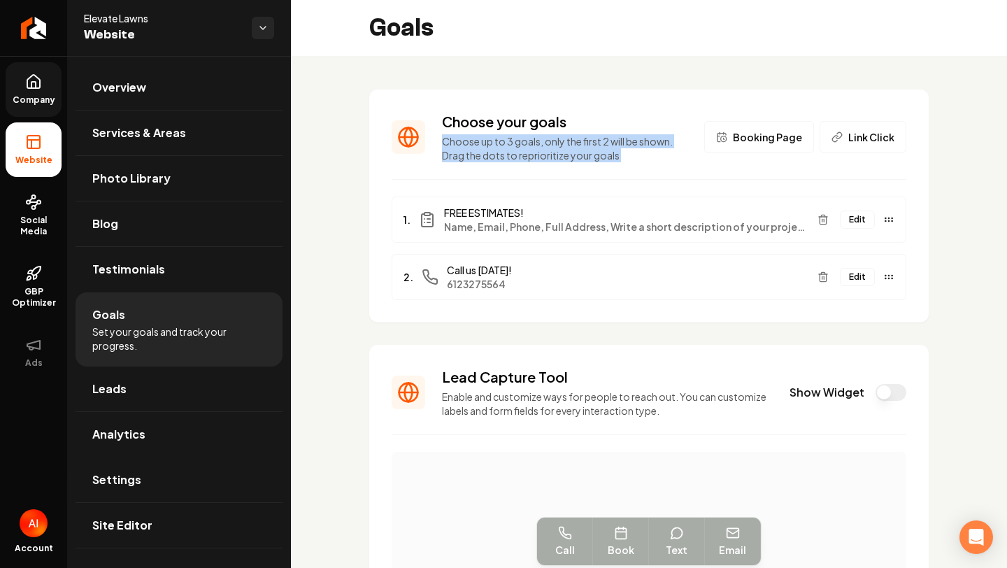
click at [571, 155] on p "Choose up to 3 goals, only the first 2 will be shown. Drag the dots to repriori…" at bounding box center [565, 148] width 246 height 28
click at [571, 154] on p "Choose up to 3 goals, only the first 2 will be shown. Drag the dots to repriori…" at bounding box center [565, 148] width 246 height 28
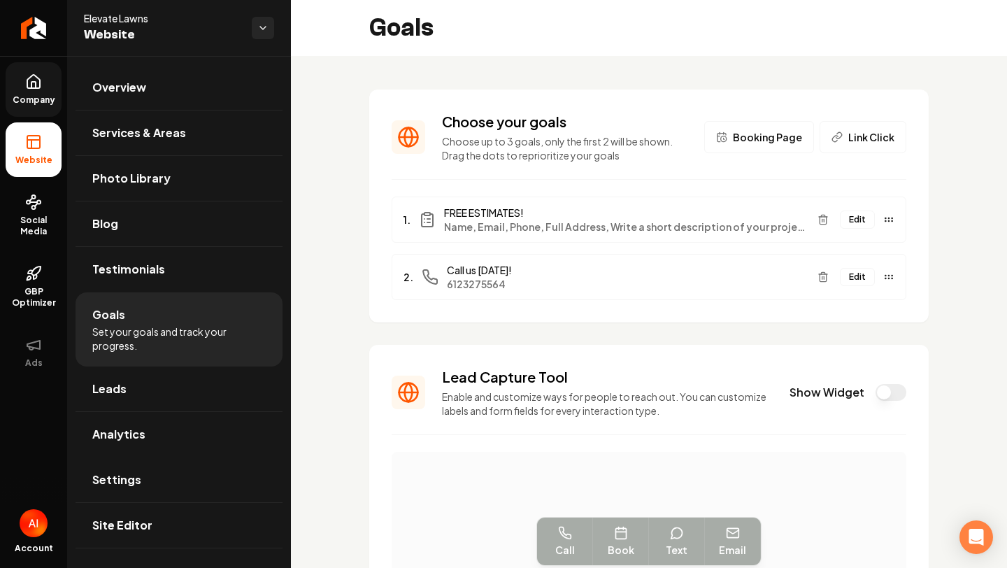
click at [392, 142] on icon "Main content area" at bounding box center [409, 137] width 34 height 34
click at [414, 134] on icon "Main content area" at bounding box center [409, 137] width 34 height 34
click at [364, 173] on div "Choose your goals Choose up to 3 goals, only the first 2 will be shown. Drag th…" at bounding box center [649, 483] width 716 height 855
click at [149, 145] on link "Services & Areas" at bounding box center [179, 133] width 207 height 45
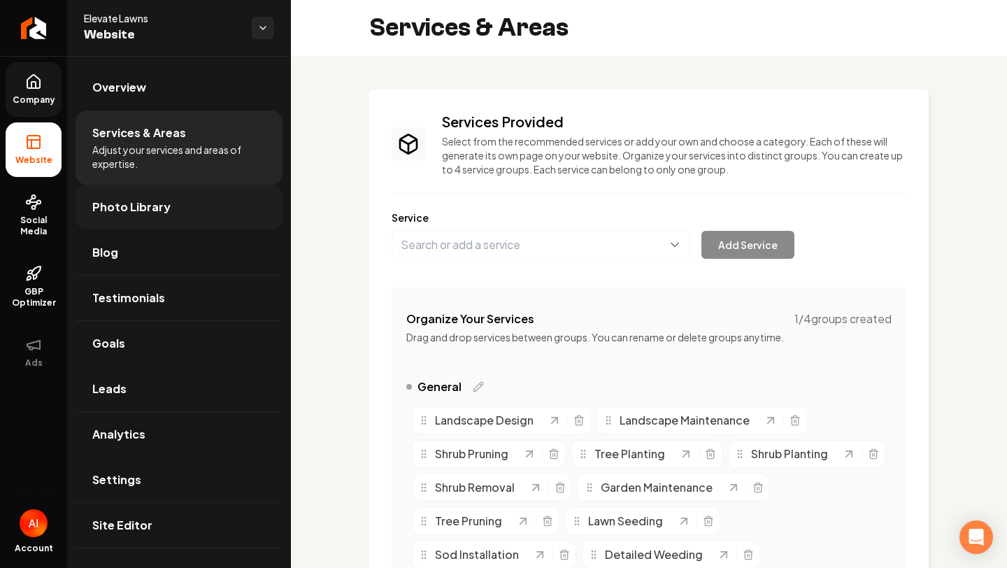
click at [151, 206] on span "Photo Library" at bounding box center [131, 207] width 78 height 17
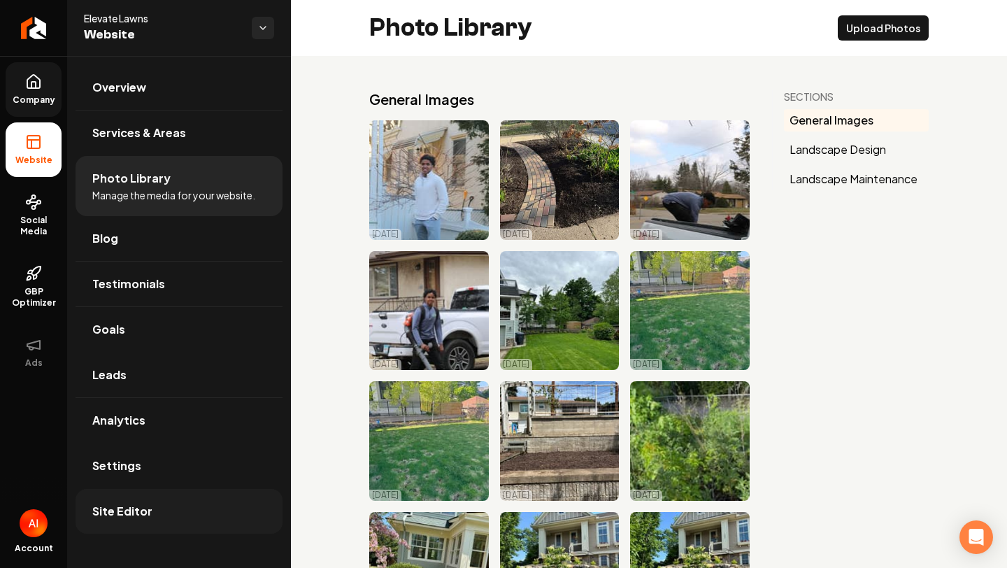
click at [130, 493] on link "Site Editor" at bounding box center [179, 511] width 207 height 45
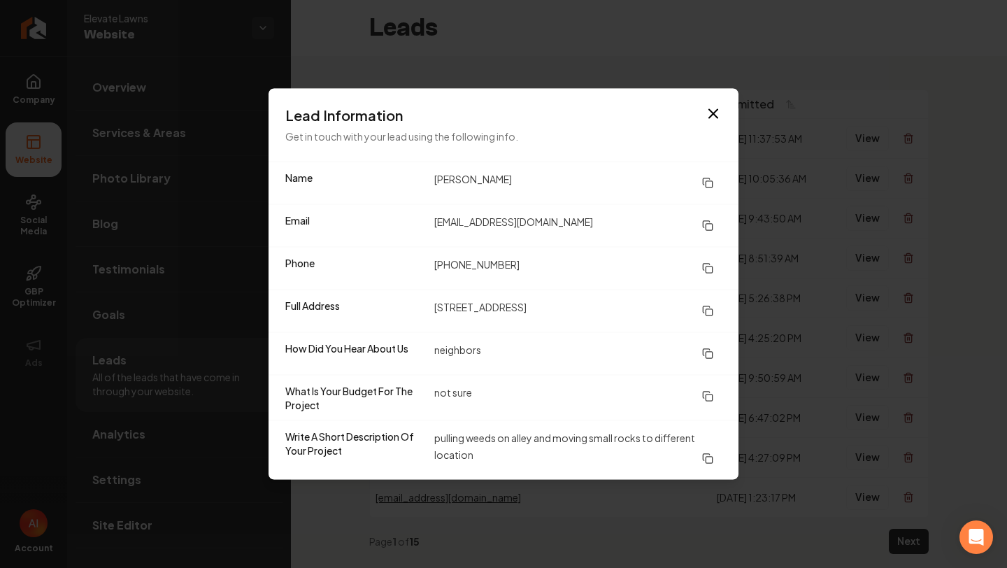
scroll to position [30, 0]
click at [713, 113] on icon "button" at bounding box center [713, 114] width 8 height 8
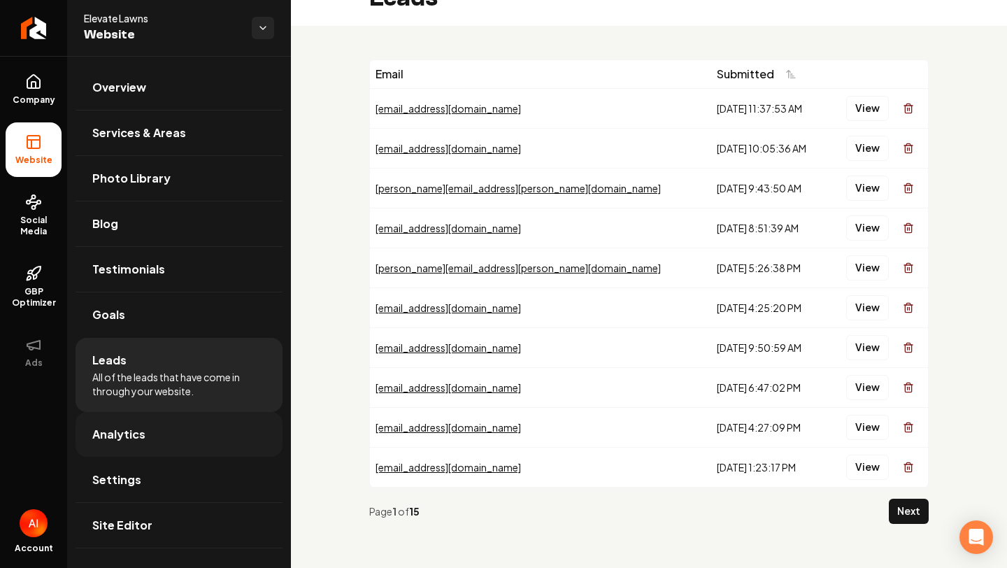
click at [147, 444] on link "Analytics" at bounding box center [179, 434] width 207 height 45
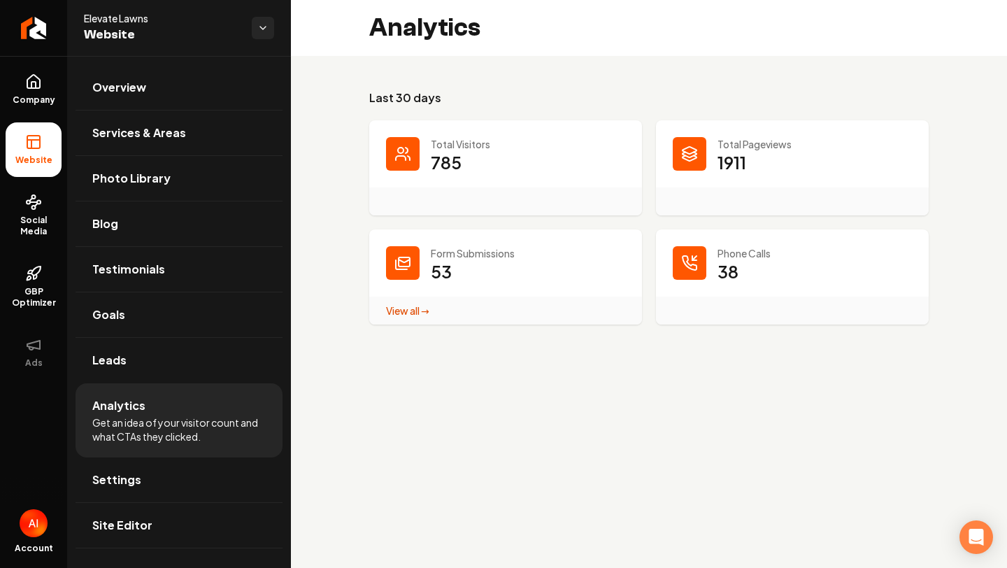
click at [681, 150] on div "Main content area" at bounding box center [690, 154] width 34 height 34
click at [412, 315] on link "View all → Form Submissions stats" at bounding box center [407, 310] width 43 height 13
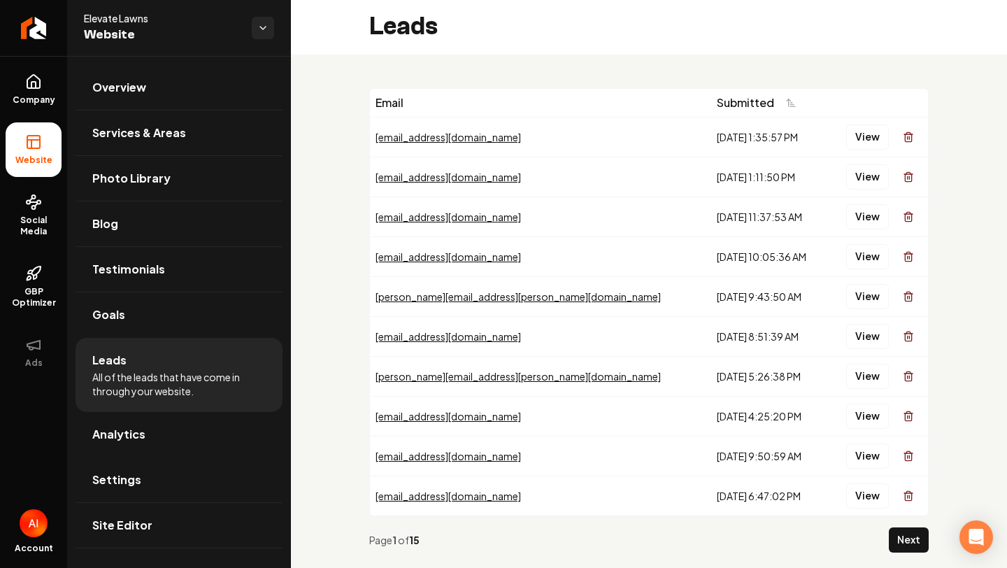
scroll to position [30, 0]
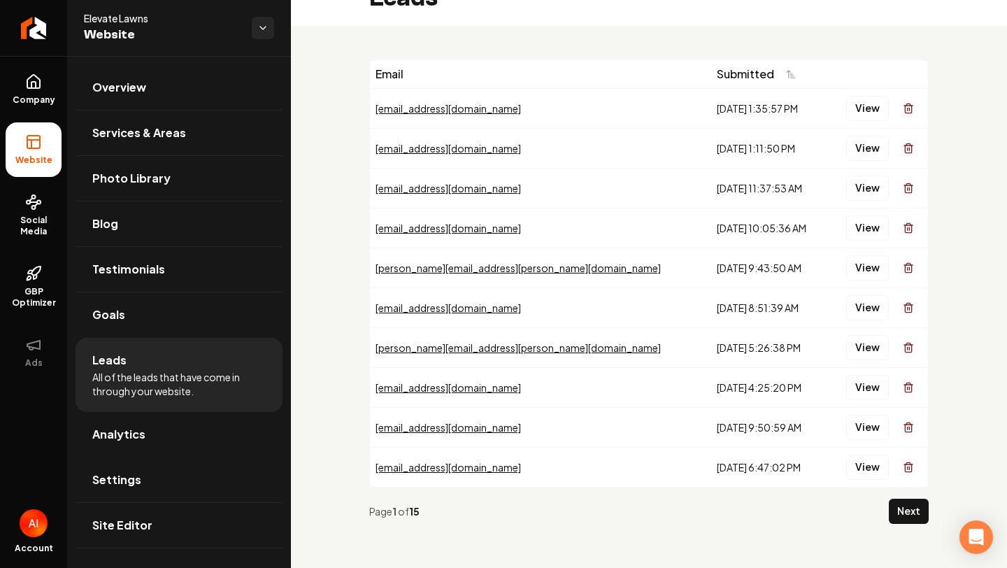
click at [929, 510] on div "Email Submitted brendajmwalsh@gmail.com 9/27/2025, 1:35:57 PM View d_zurick@yah…" at bounding box center [649, 297] width 716 height 543
click at [909, 515] on button "Next" at bounding box center [909, 511] width 40 height 25
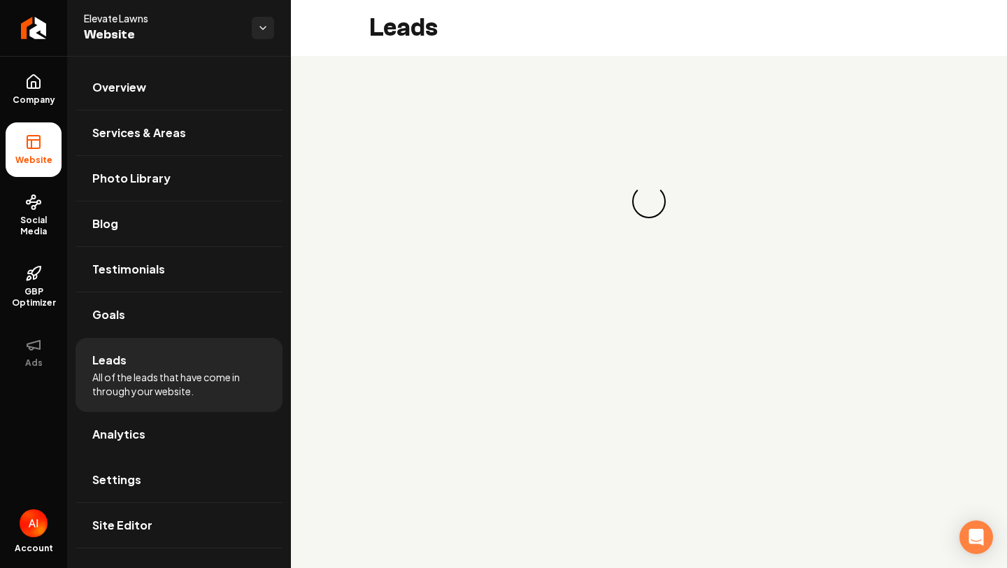
scroll to position [0, 0]
click at [909, 515] on main "Leads Loading... Loading..." at bounding box center [649, 284] width 716 height 568
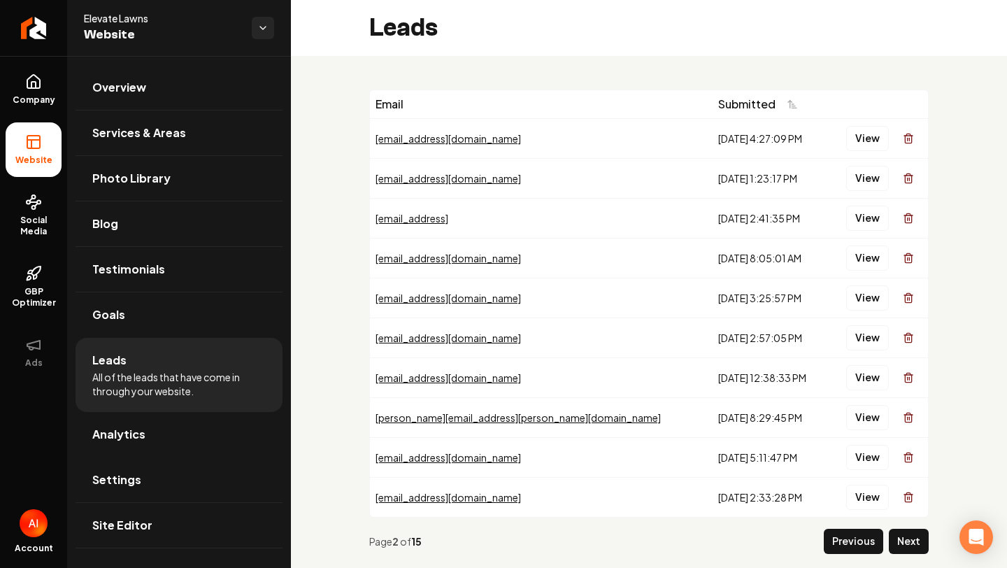
click at [909, 515] on td "View" at bounding box center [877, 497] width 101 height 40
click at [848, 543] on button "Previous" at bounding box center [853, 541] width 59 height 25
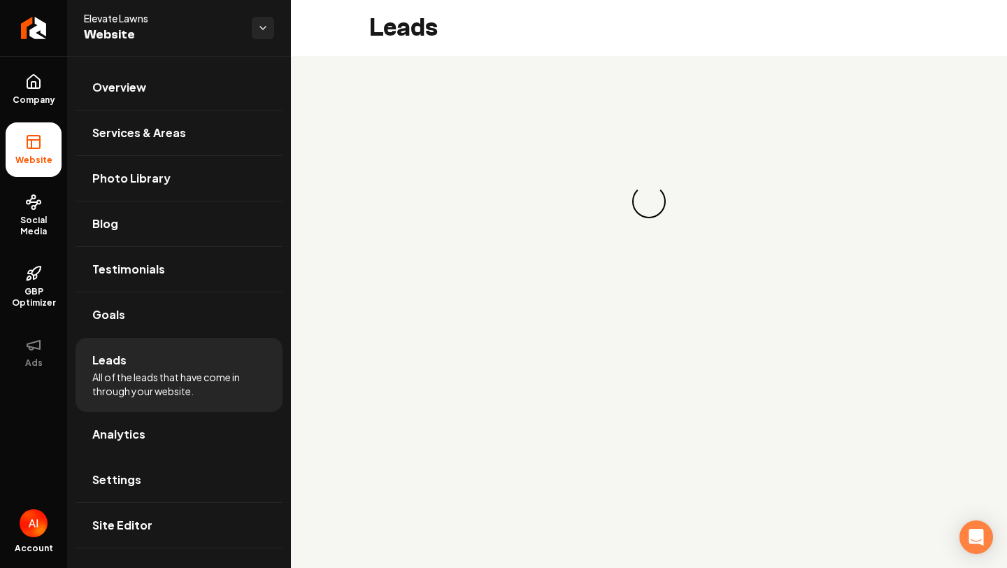
click at [848, 543] on main "Leads Loading... Loading..." at bounding box center [649, 284] width 716 height 568
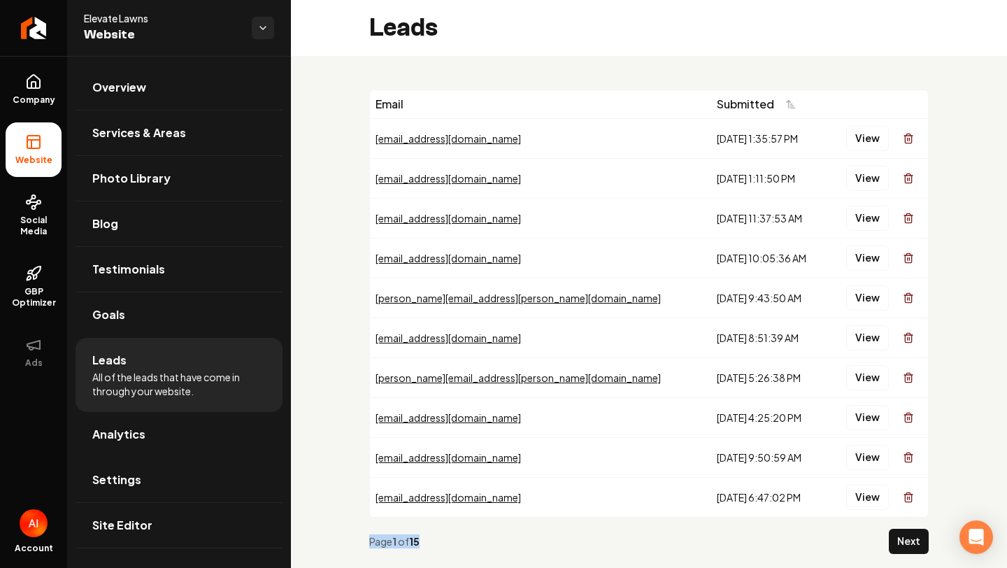
click at [848, 543] on div "Page 1 of 15" at bounding box center [626, 541] width 514 height 14
drag, startPoint x: 848, startPoint y: 543, endPoint x: 941, endPoint y: 545, distance: 92.3
click at [850, 543] on div "Page 1 of 15" at bounding box center [626, 541] width 514 height 14
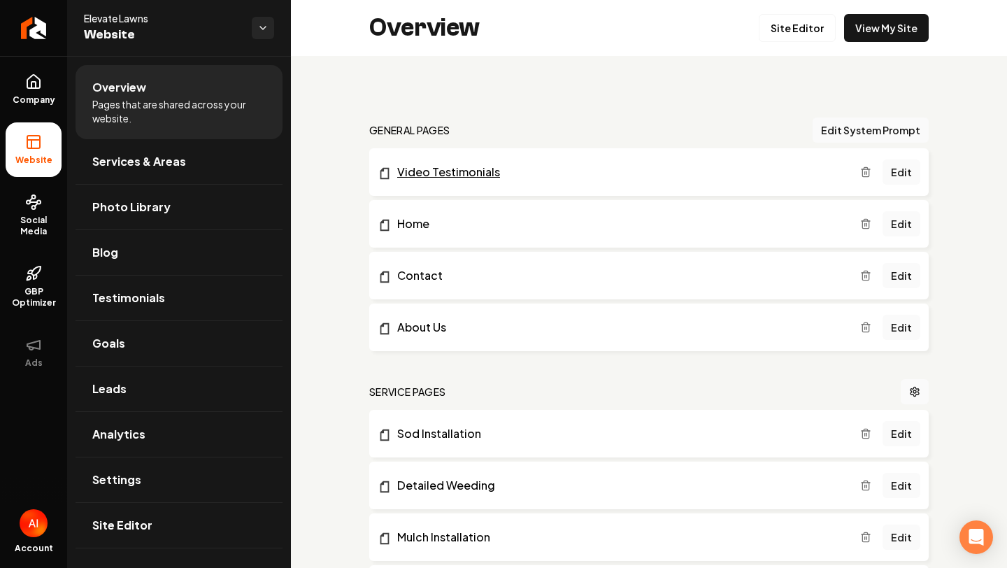
click at [618, 172] on link "Video Testimonials" at bounding box center [619, 172] width 483 height 17
click at [806, 26] on link "Site Editor" at bounding box center [797, 28] width 77 height 28
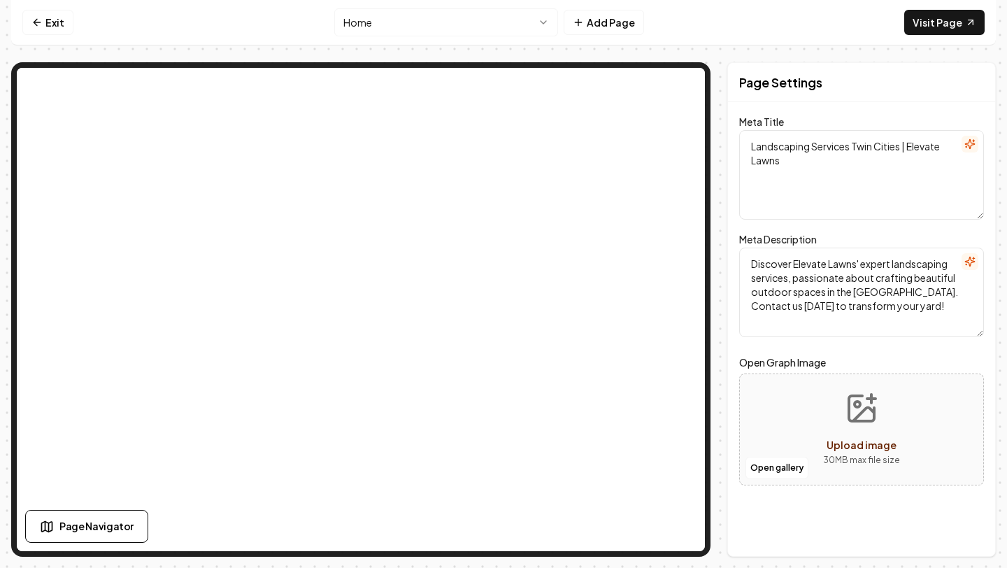
click at [488, 11] on html "Computer Required This feature is only available on a computer. Please switch t…" at bounding box center [503, 284] width 1007 height 568
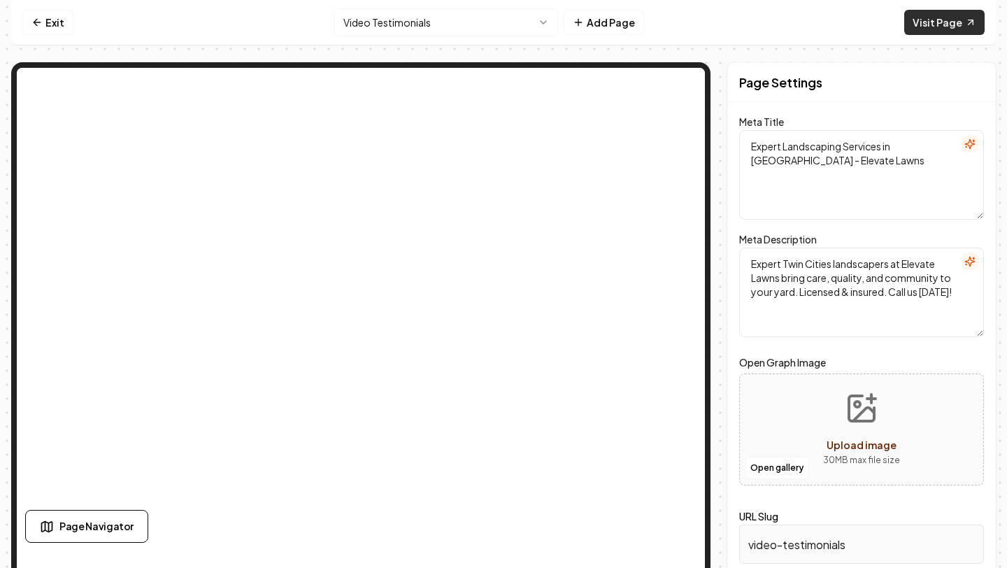
click at [925, 20] on link "Visit Page" at bounding box center [944, 22] width 80 height 25
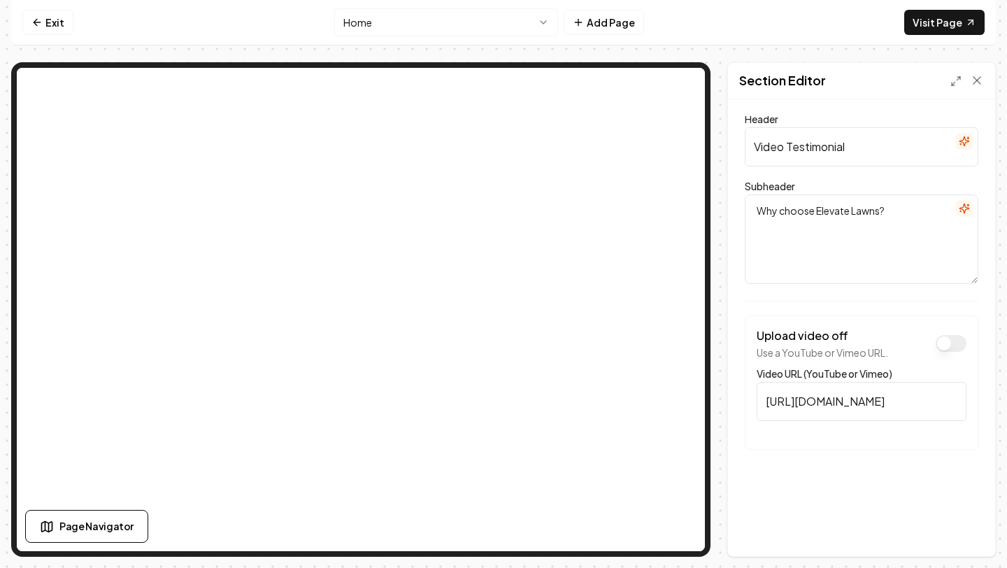
click at [830, 399] on input "[URL][DOMAIN_NAME]" at bounding box center [862, 401] width 210 height 39
paste input "[DOMAIN_NAME][URL]"
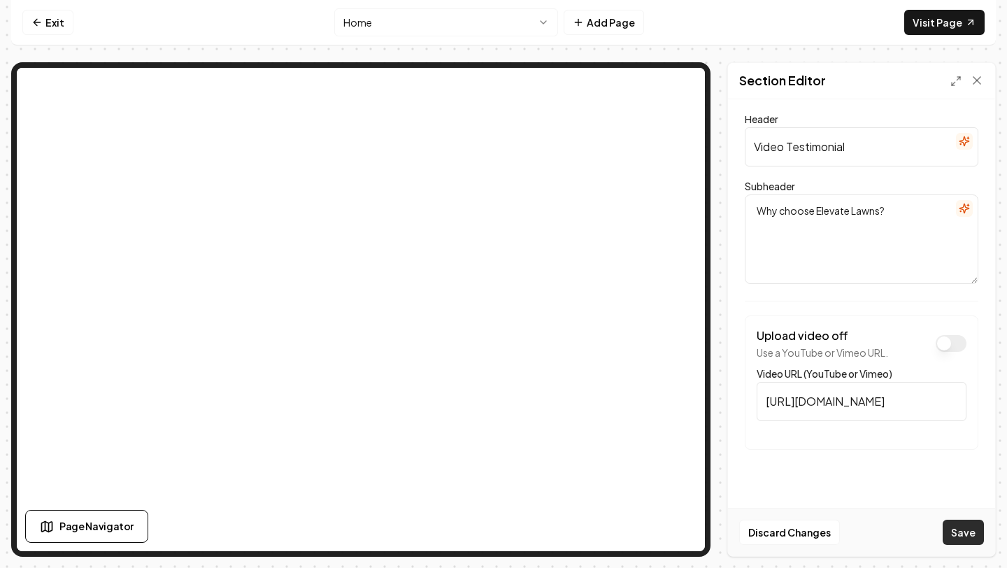
click at [967, 529] on button "Save" at bounding box center [963, 532] width 41 height 25
type input "[URL][DOMAIN_NAME]"
click at [815, 206] on textarea "Why choose Elevate Lawns?" at bounding box center [862, 239] width 234 height 90
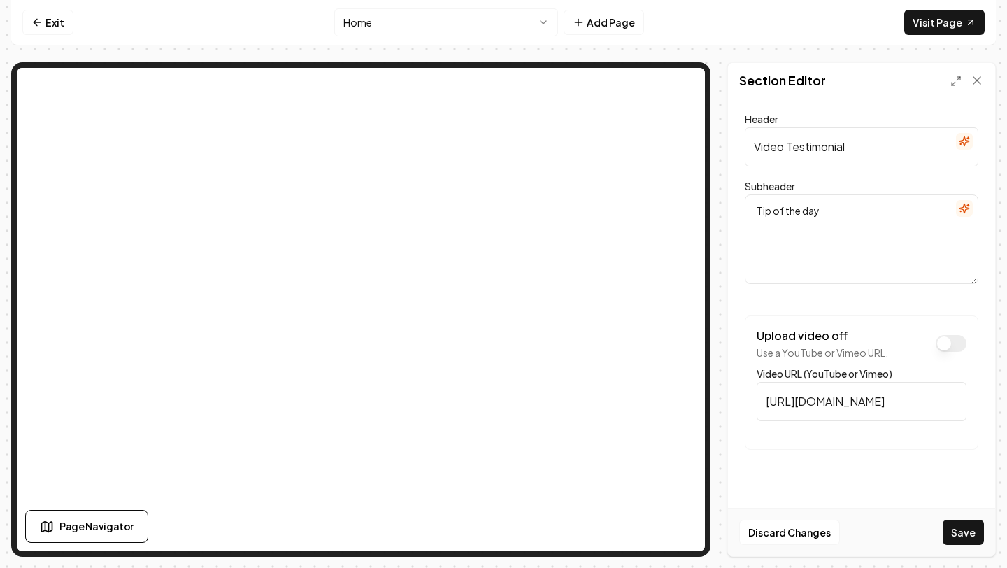
type textarea "Tip of the day"
click at [860, 149] on input "Video Testimonial" at bounding box center [862, 146] width 234 height 39
drag, startPoint x: 760, startPoint y: 211, endPoint x: 902, endPoint y: 212, distance: 142.0
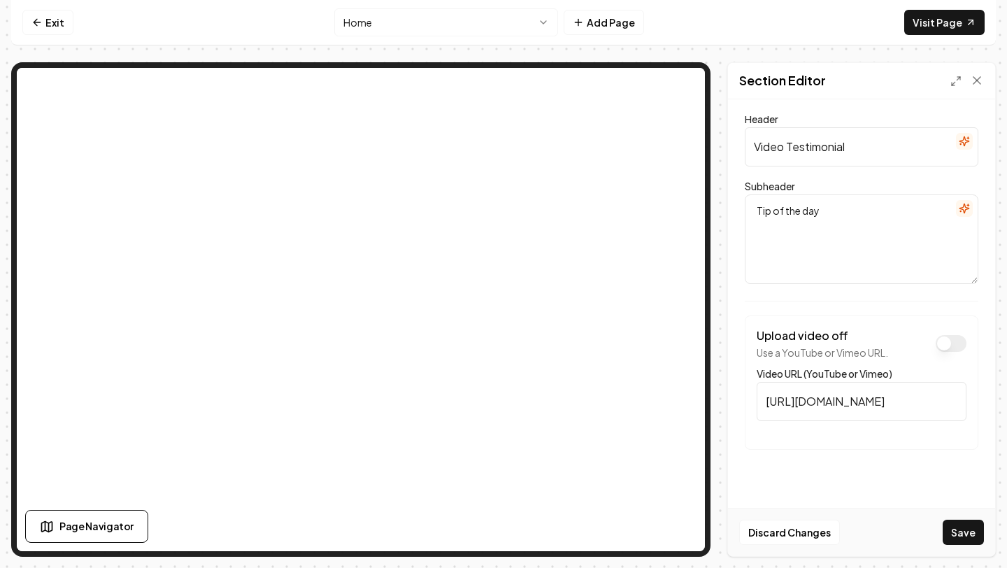
click at [902, 212] on textarea "Tip of the day" at bounding box center [862, 239] width 234 height 90
click at [901, 212] on textarea "Tip of the day" at bounding box center [862, 239] width 234 height 90
click at [810, 211] on textarea "Tip of the day" at bounding box center [862, 239] width 234 height 90
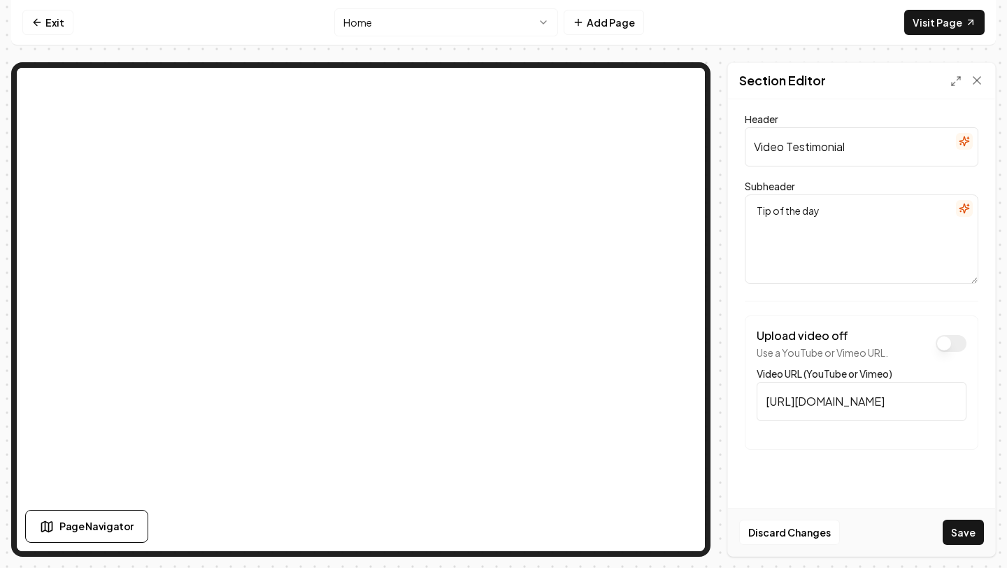
click at [813, 164] on input "Video Testimonial" at bounding box center [862, 146] width 234 height 39
click at [813, 162] on input "Video Testimonial" at bounding box center [862, 146] width 234 height 39
paste input "Tip of the day"
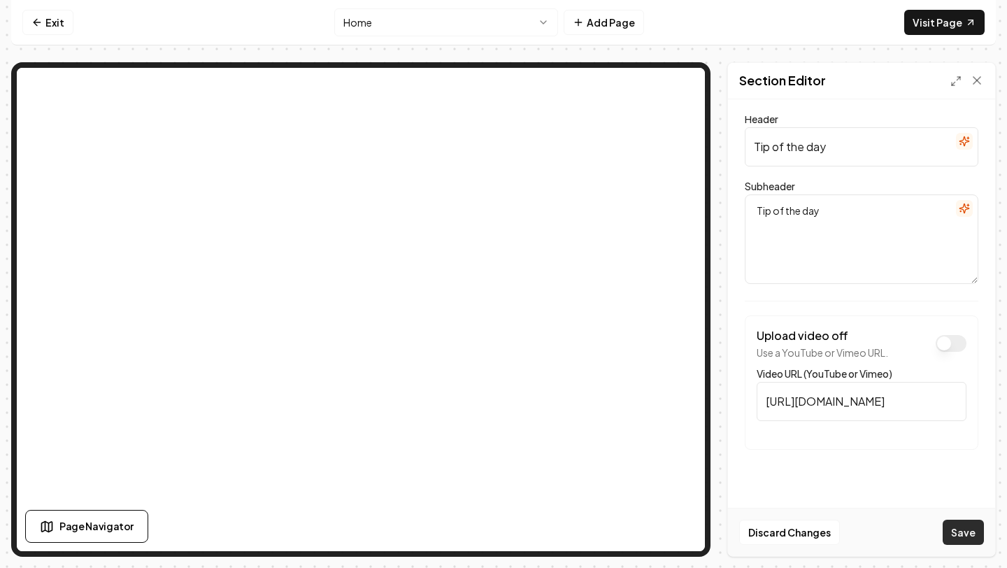
click at [964, 532] on button "Save" at bounding box center [963, 532] width 41 height 25
click at [827, 159] on input "Tip of the day" at bounding box center [862, 146] width 234 height 39
type input "Tip of the day!"
click at [818, 215] on textarea "Tip of the day" at bounding box center [862, 239] width 234 height 90
type textarea "Tip of the day!"
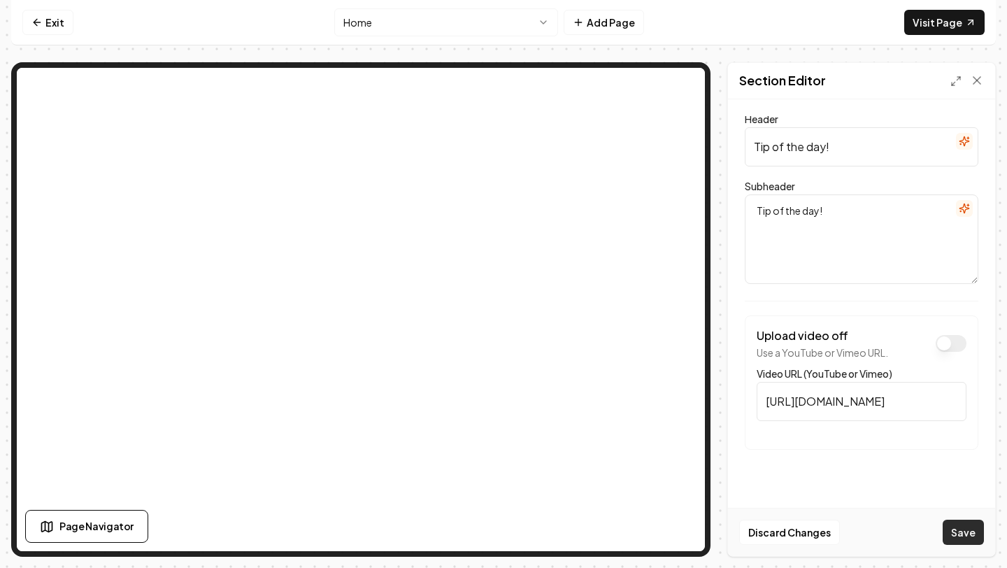
click at [946, 527] on button "Save" at bounding box center [963, 532] width 41 height 25
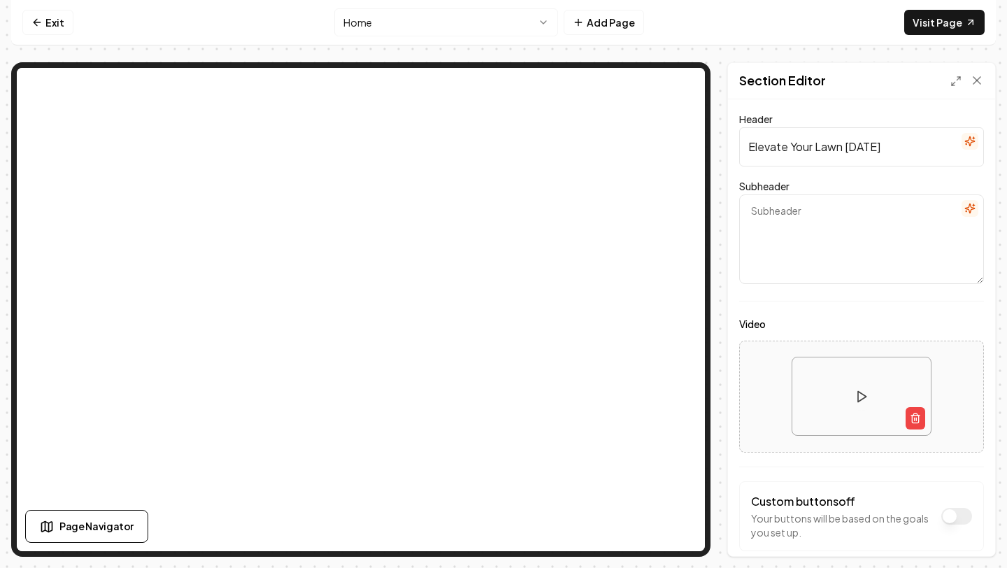
click at [825, 149] on input "Elevate Your Lawn [DATE]" at bounding box center [861, 146] width 245 height 39
type input "Video Testimonial"
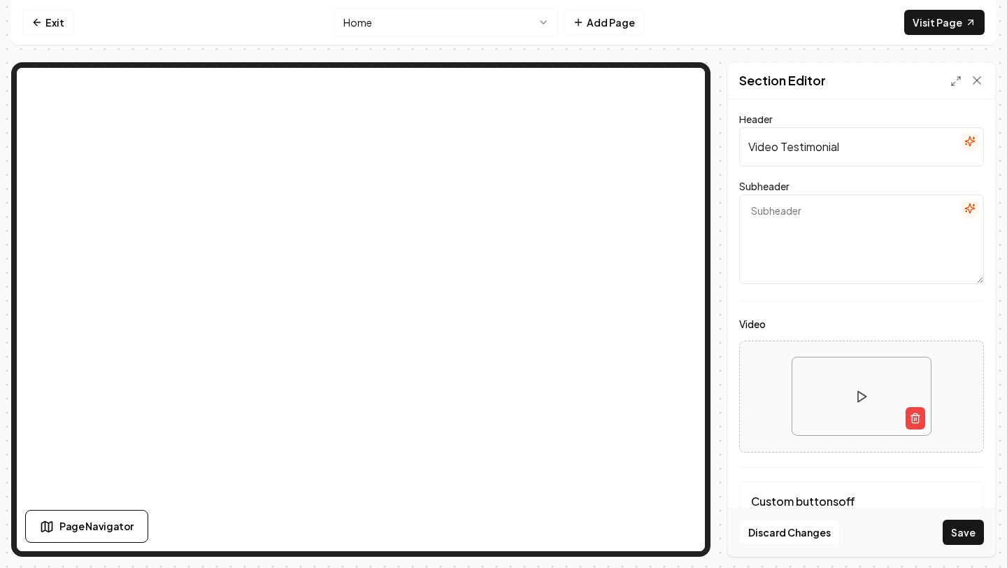
click at [821, 221] on textarea "Subheader" at bounding box center [861, 239] width 245 height 90
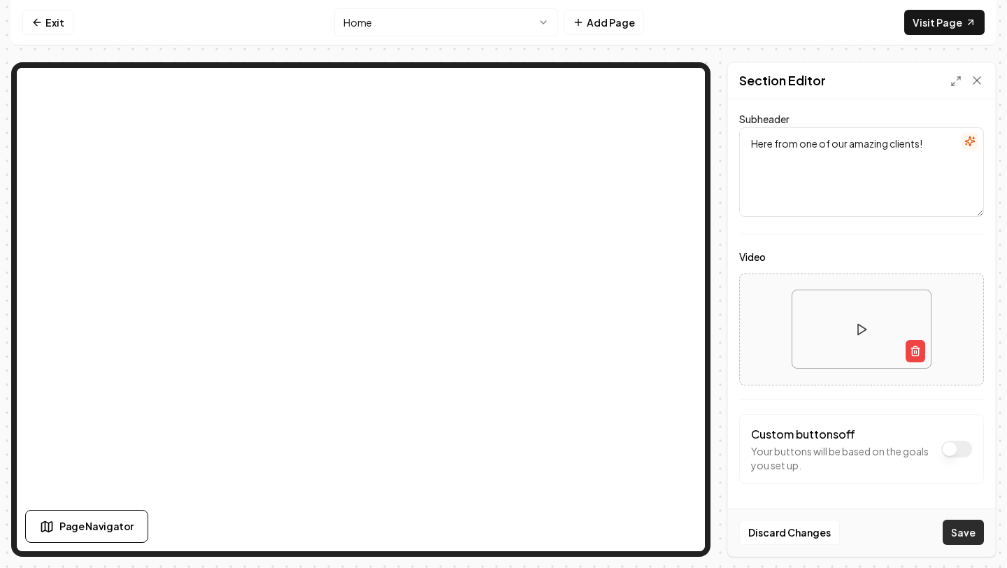
type textarea "Here from one of our amazing clients!"
click at [958, 527] on button "Save" at bounding box center [963, 532] width 41 height 25
click at [919, 350] on icon "button" at bounding box center [915, 351] width 11 height 11
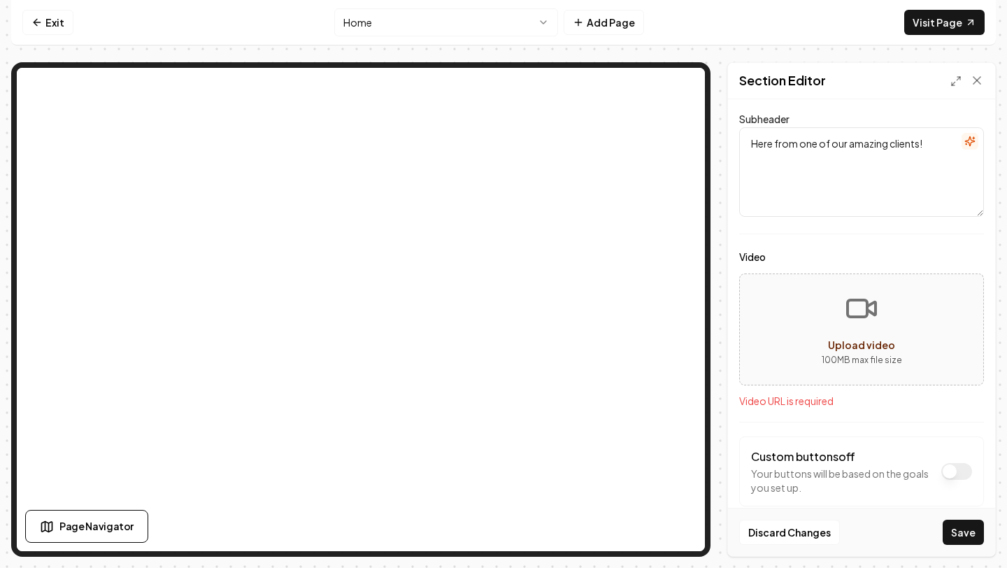
click at [884, 334] on button "Upload video 100 MB max file size" at bounding box center [861, 329] width 243 height 98
type input "**********"
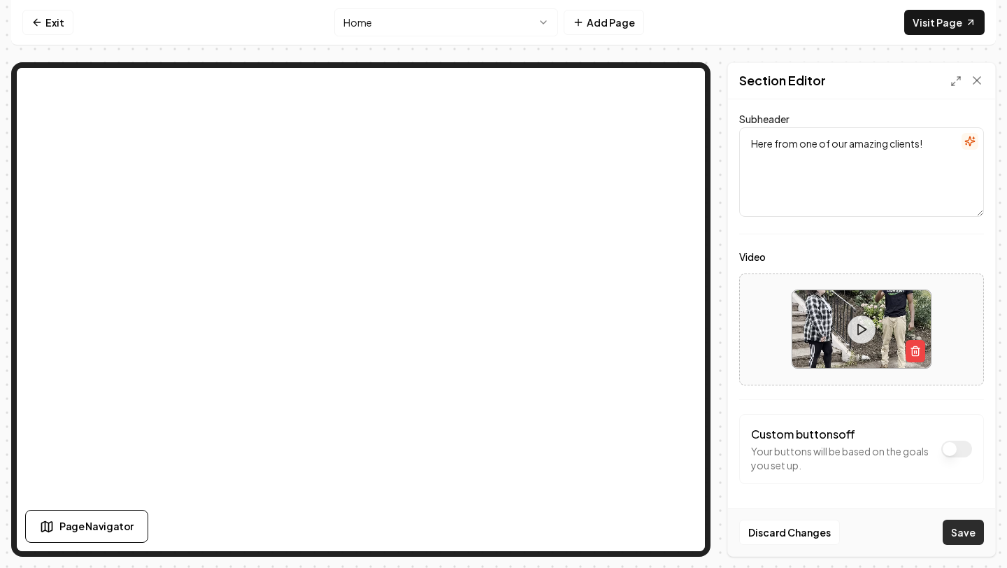
click at [964, 537] on button "Save" at bounding box center [963, 532] width 41 height 25
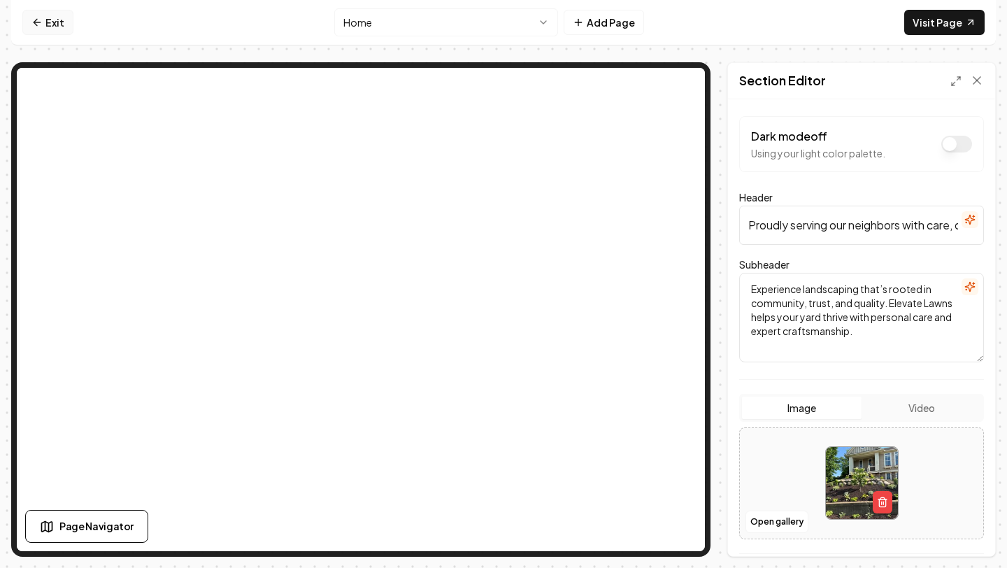
click at [39, 33] on link "Exit" at bounding box center [47, 22] width 51 height 25
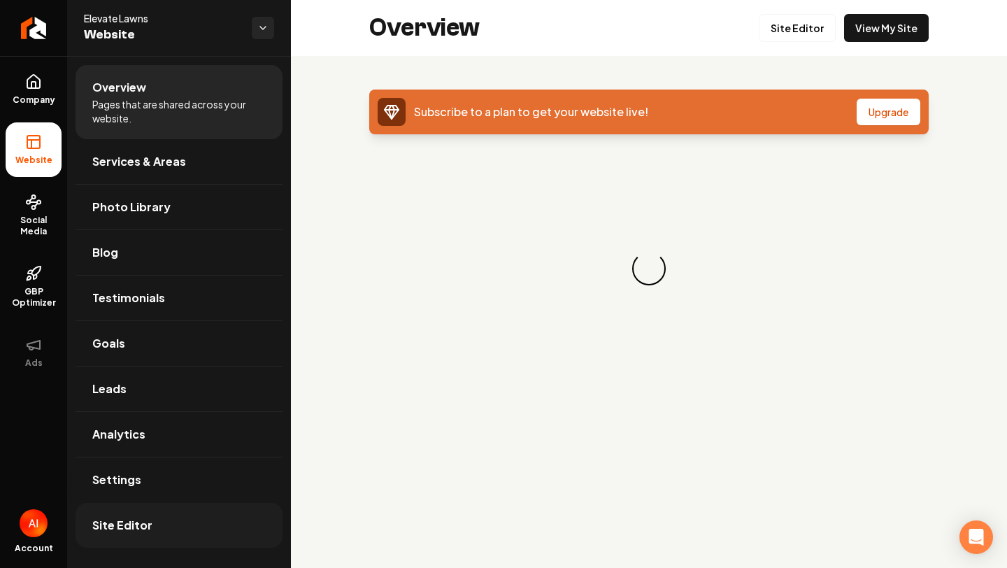
click at [142, 525] on span "Site Editor" at bounding box center [122, 525] width 60 height 17
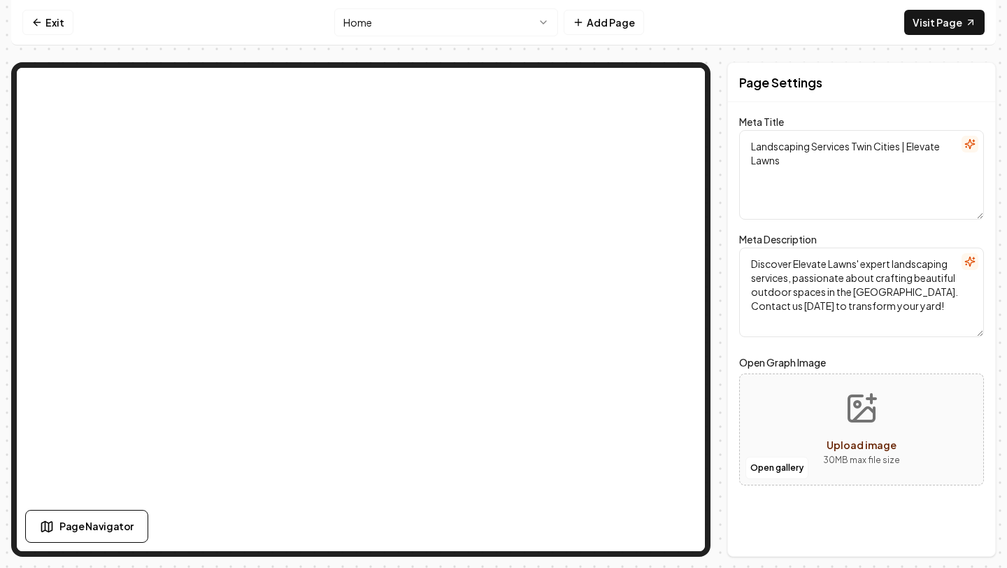
click at [495, 32] on html "Computer Required This feature is only available on a computer. Please switch t…" at bounding box center [503, 284] width 1007 height 568
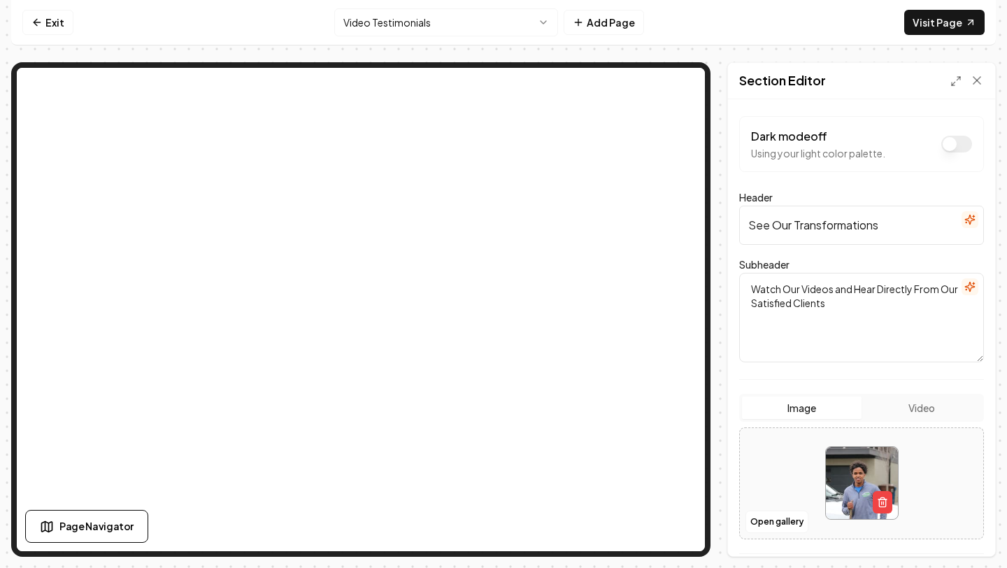
click at [895, 394] on div "Image Video" at bounding box center [861, 408] width 245 height 28
click at [898, 401] on button "Video" at bounding box center [922, 408] width 120 height 22
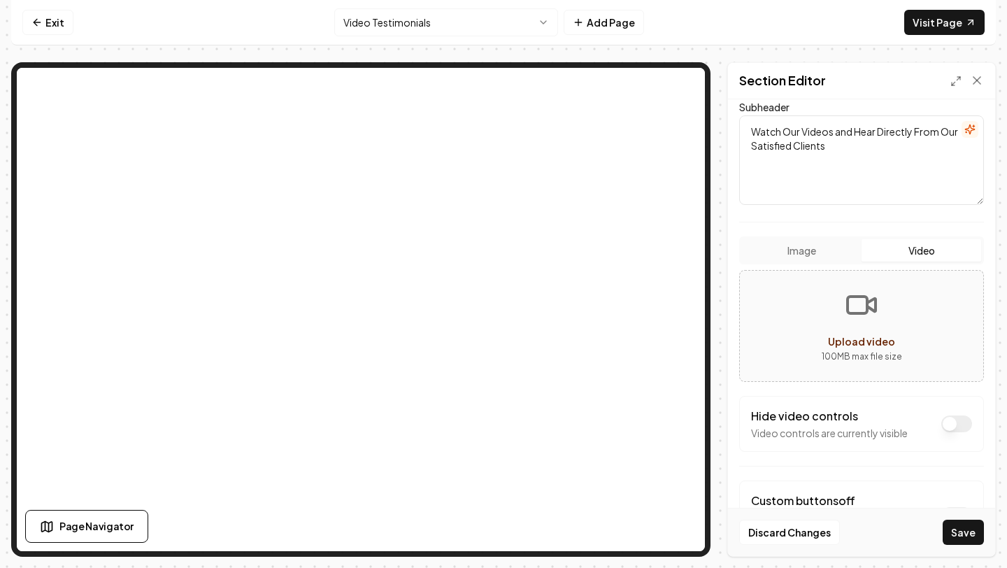
scroll to position [224, 0]
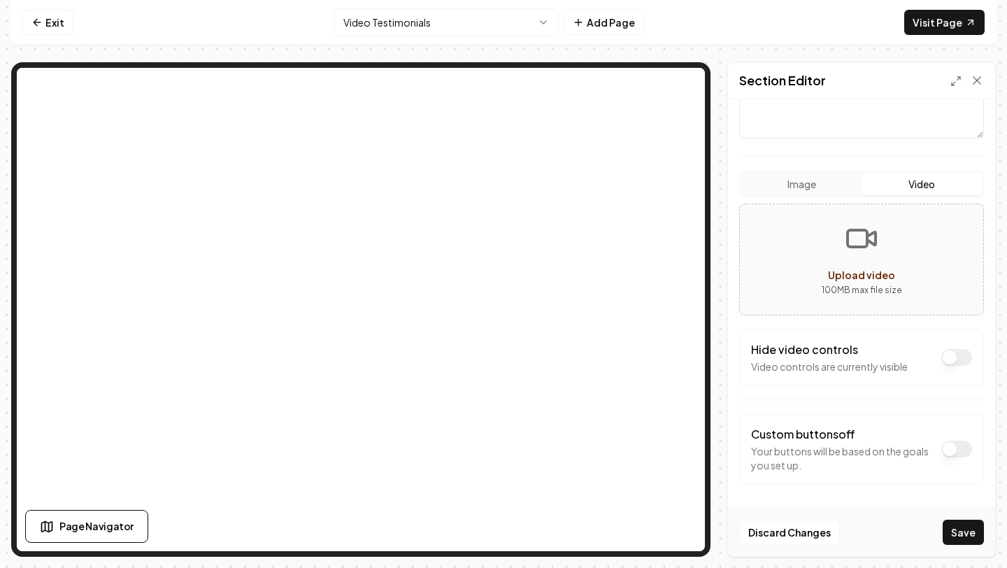
click at [850, 256] on button "Upload video 100 MB max file size" at bounding box center [861, 260] width 243 height 98
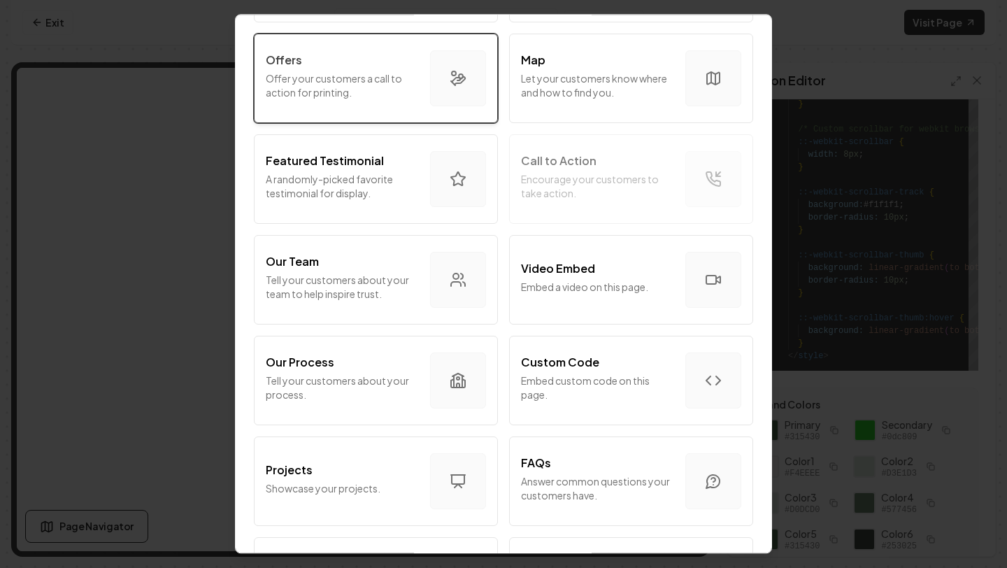
scroll to position [288, 0]
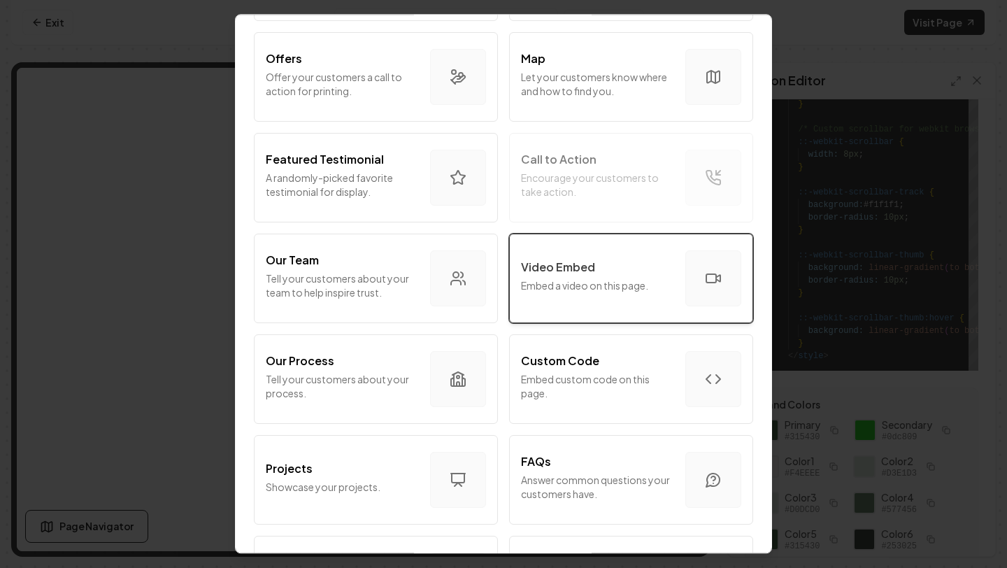
click at [576, 305] on button "Video Embed Embed a video on this page." at bounding box center [631, 279] width 244 height 90
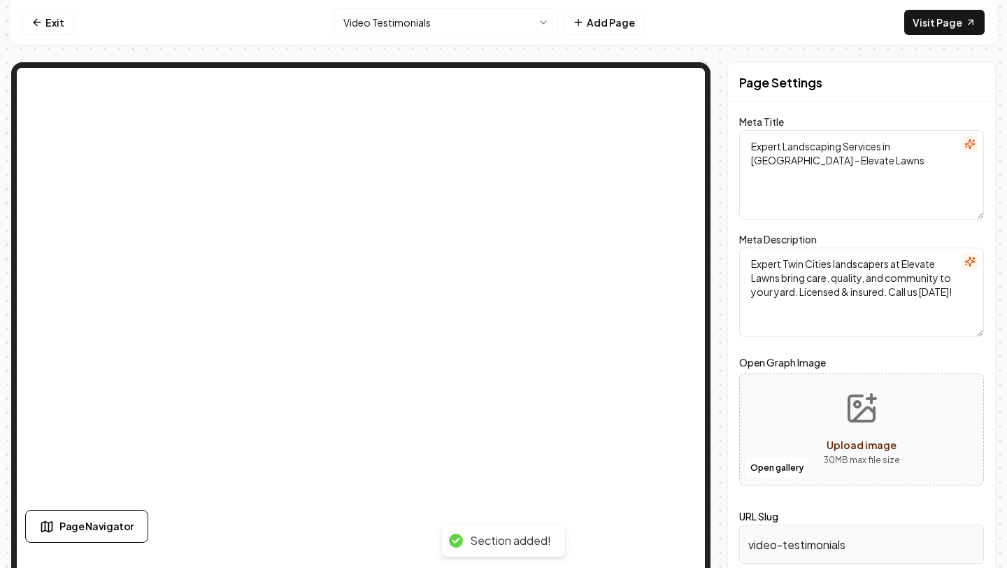
scroll to position [0, 0]
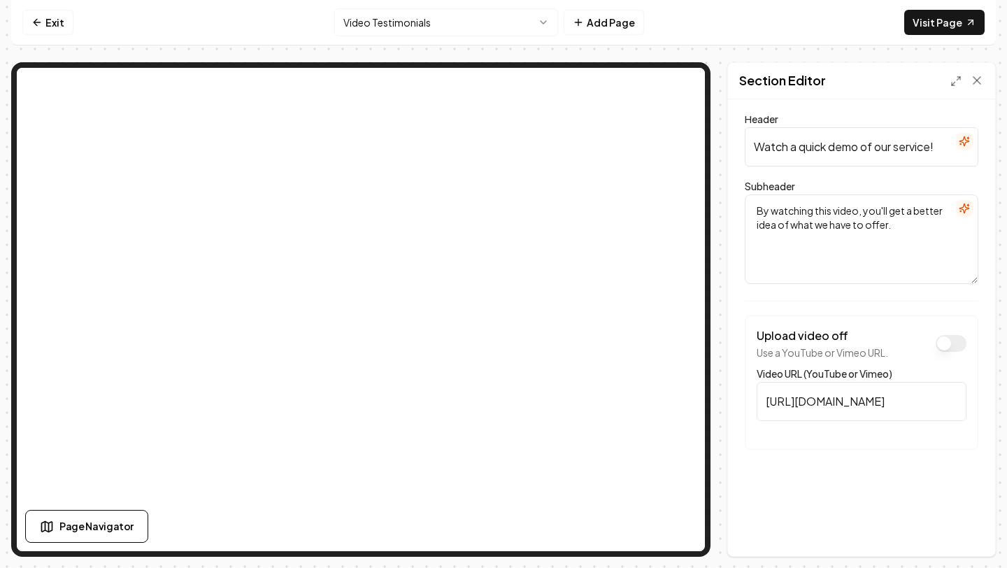
click at [851, 406] on input "https://www.youtube.com/embed/1Bsgv6DnTiI" at bounding box center [862, 401] width 210 height 39
click at [879, 397] on input "https://www.youtube.com/embed/1Bsgv6DnTiI" at bounding box center [862, 401] width 210 height 39
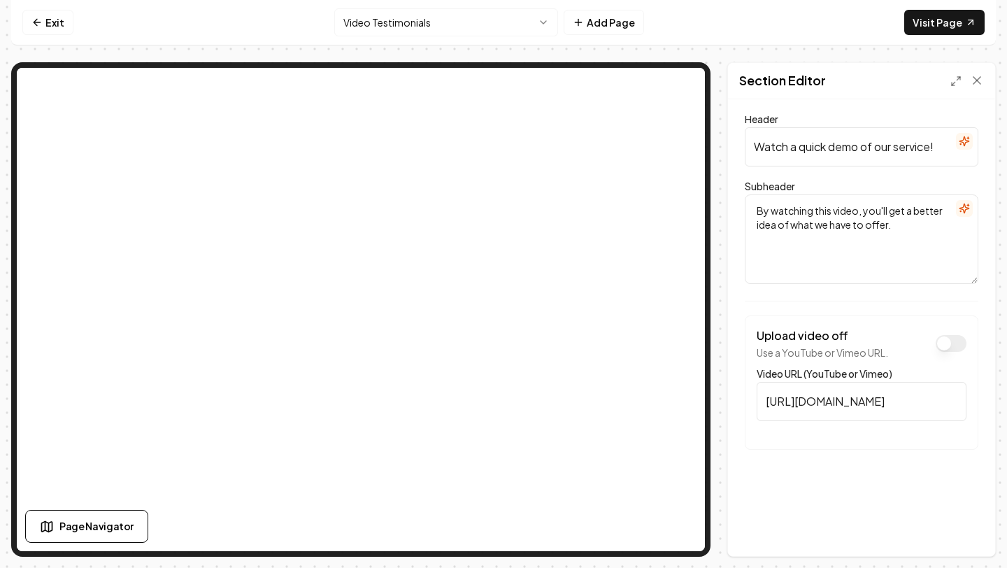
click at [879, 397] on input "https://www.youtube.com/embed/1Bsgv6DnTiI" at bounding box center [862, 401] width 210 height 39
paste input "youtube.com/shorts/YEzRqawkkeI?si=p8YWB8PThgz00mED"
click at [943, 520] on button "Save" at bounding box center [963, 532] width 41 height 25
type input "https://www.youtube.com/embed/YEzRqawkkeI?si=p8YWB8PThgz00mED"
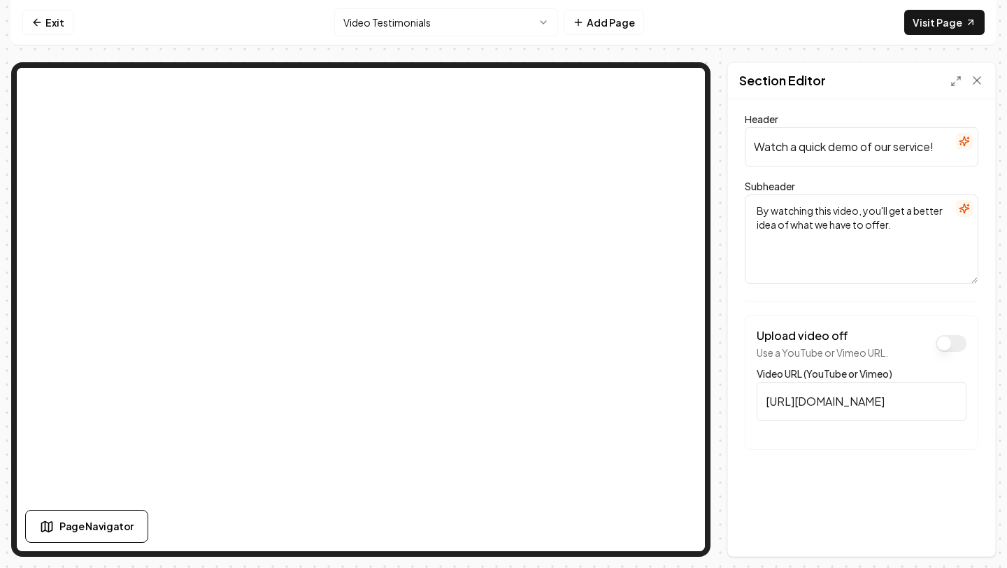
click at [770, 146] on input "Watch a quick demo of our service!" at bounding box center [862, 146] width 234 height 39
click at [769, 145] on input "Watch a quick demo of our service!" at bounding box center [862, 146] width 234 height 39
type input "C"
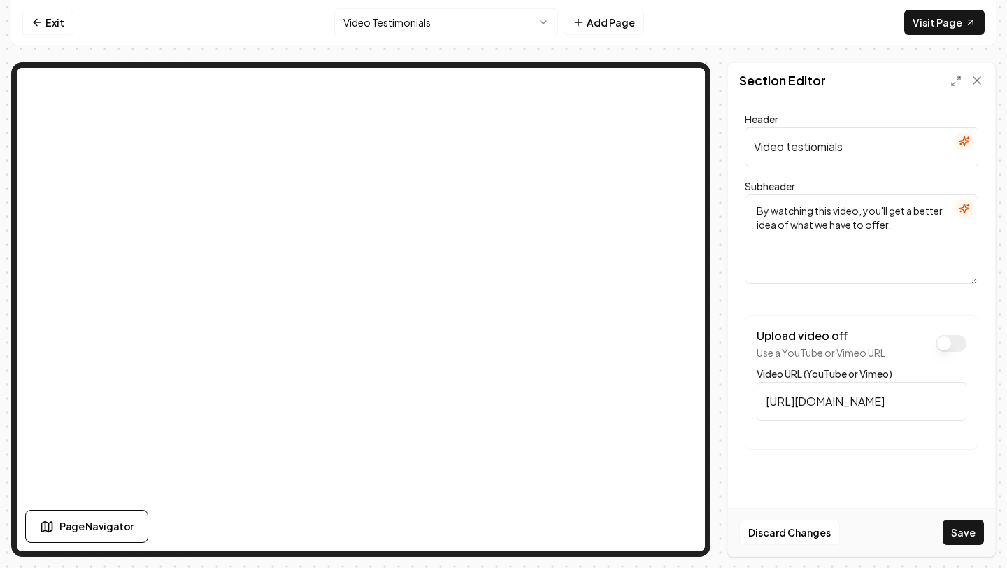
click at [825, 145] on input "Video testiomials" at bounding box center [862, 146] width 234 height 39
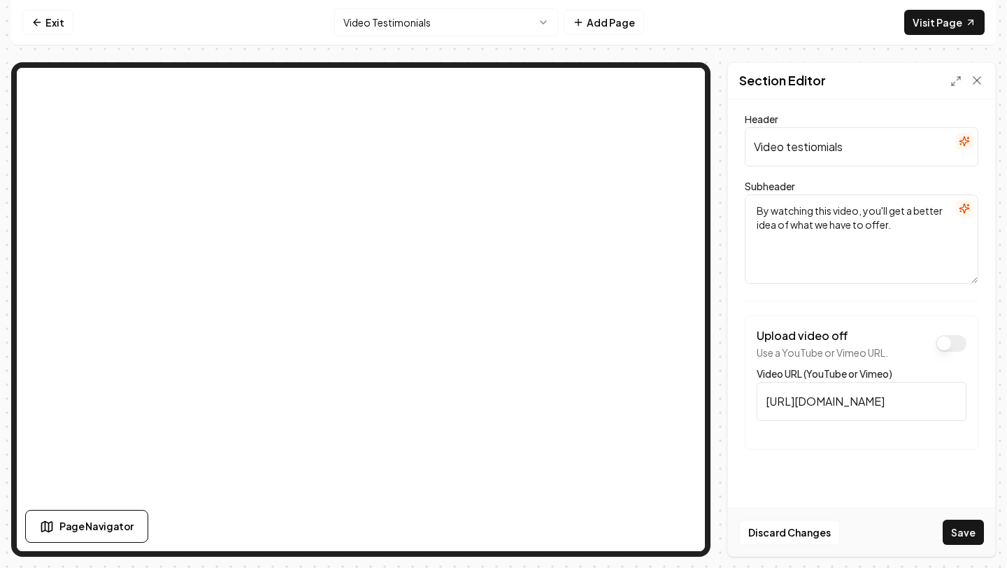
click at [825, 148] on input "Video testiomials" at bounding box center [862, 146] width 234 height 39
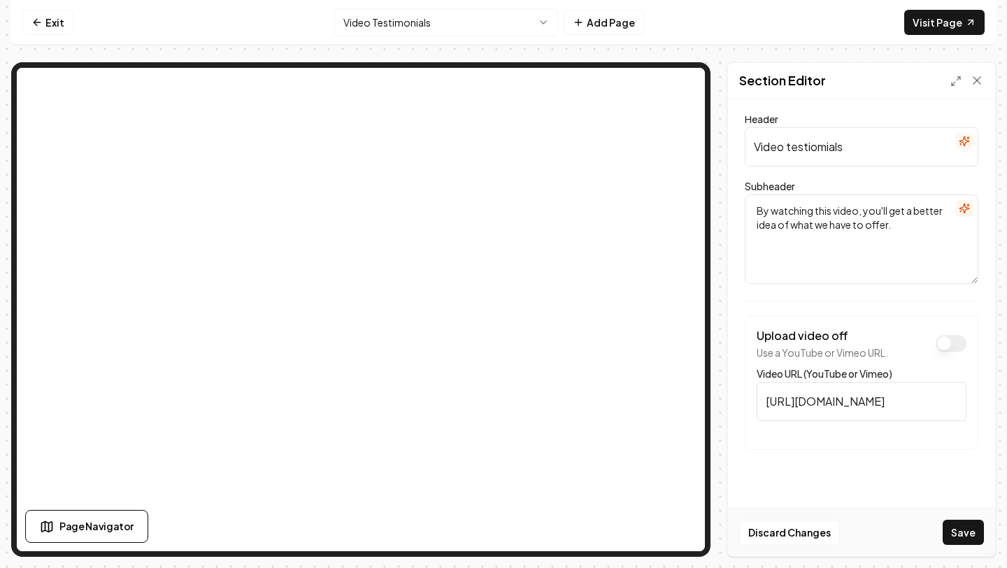
click at [827, 148] on input "Video testiomials" at bounding box center [862, 146] width 234 height 39
paste input "!"
type input "Video testiomial"
click at [956, 532] on button "Save" at bounding box center [963, 532] width 41 height 25
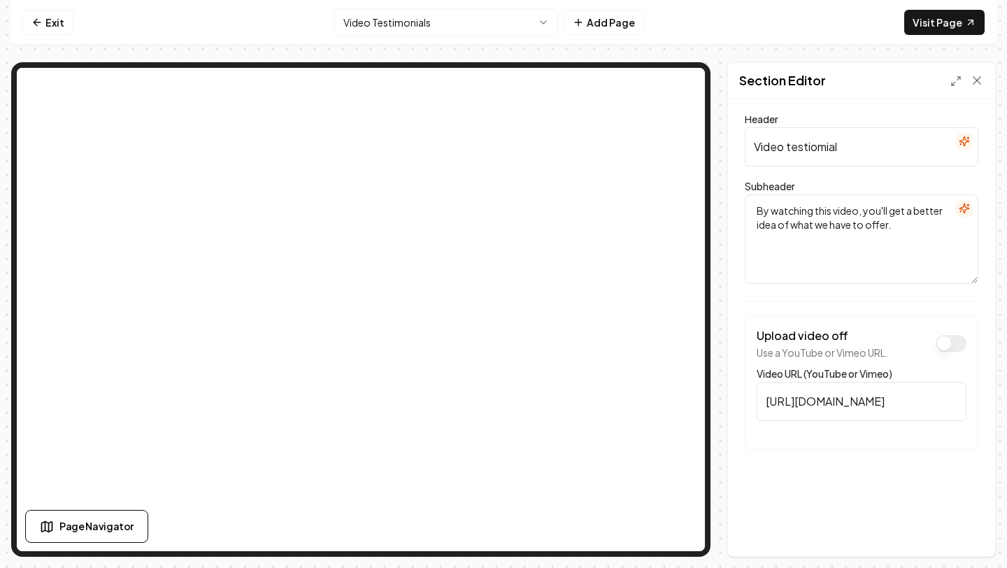
click at [790, 250] on textarea "By watching this video, you'll get a better idea of what we have to offer." at bounding box center [862, 239] width 234 height 90
click at [790, 220] on textarea "By watching this video, you'll get a better idea of what we have to offer." at bounding box center [862, 239] width 234 height 90
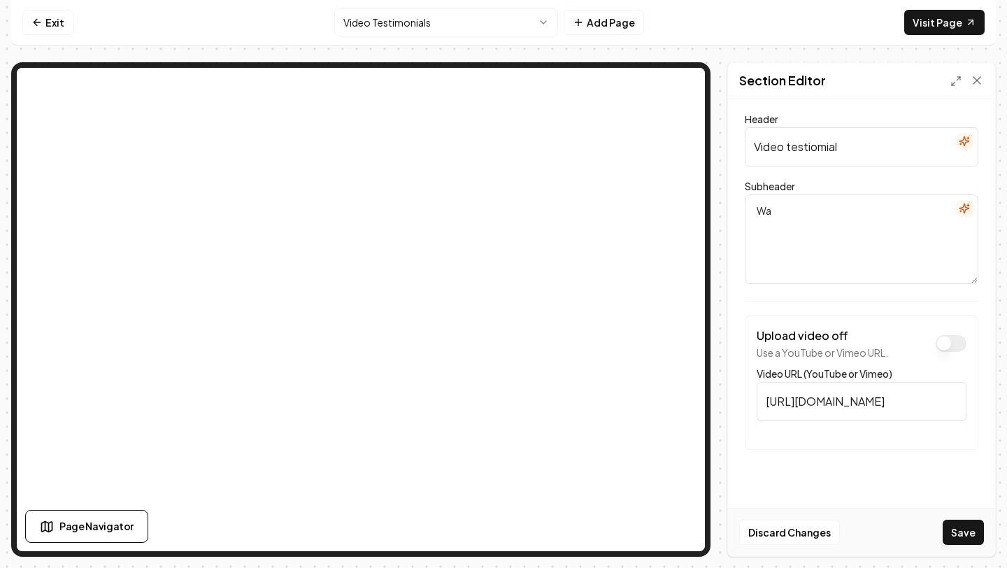
type textarea "W"
click at [812, 215] on textarea "one of our favorite cleinbts!" at bounding box center [862, 239] width 234 height 90
paste textarea "One of our favorite clients!"
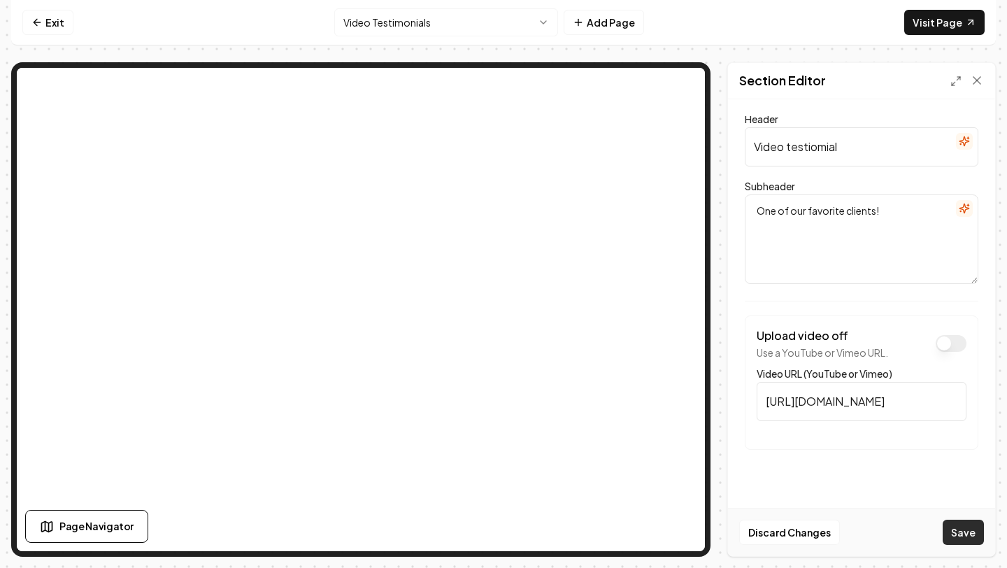
type textarea "One of our favorite clients!"
click at [979, 530] on button "Save" at bounding box center [963, 532] width 41 height 25
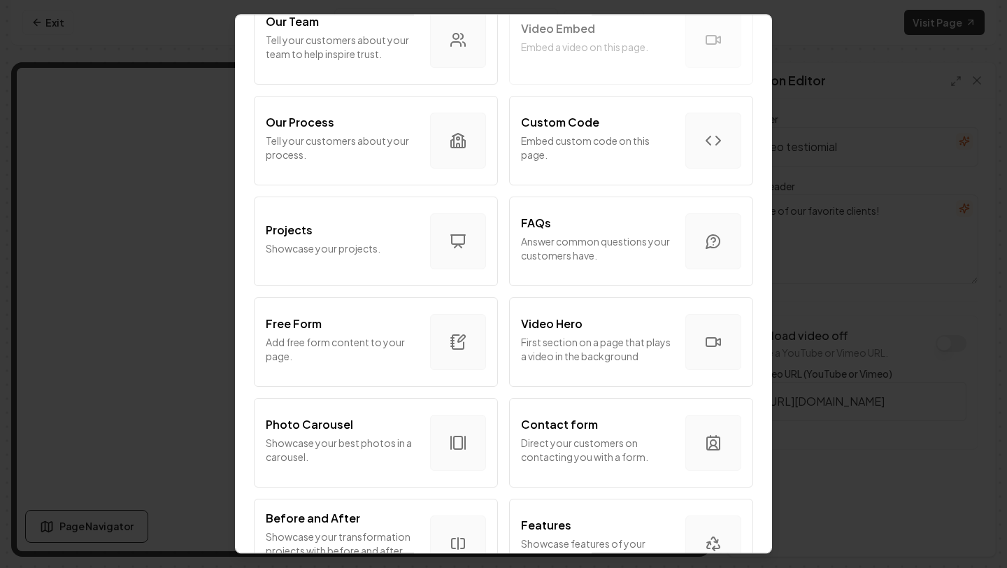
scroll to position [527, 0]
click at [581, 370] on button "Video Hero First section on a page that plays a video in the background" at bounding box center [631, 342] width 244 height 90
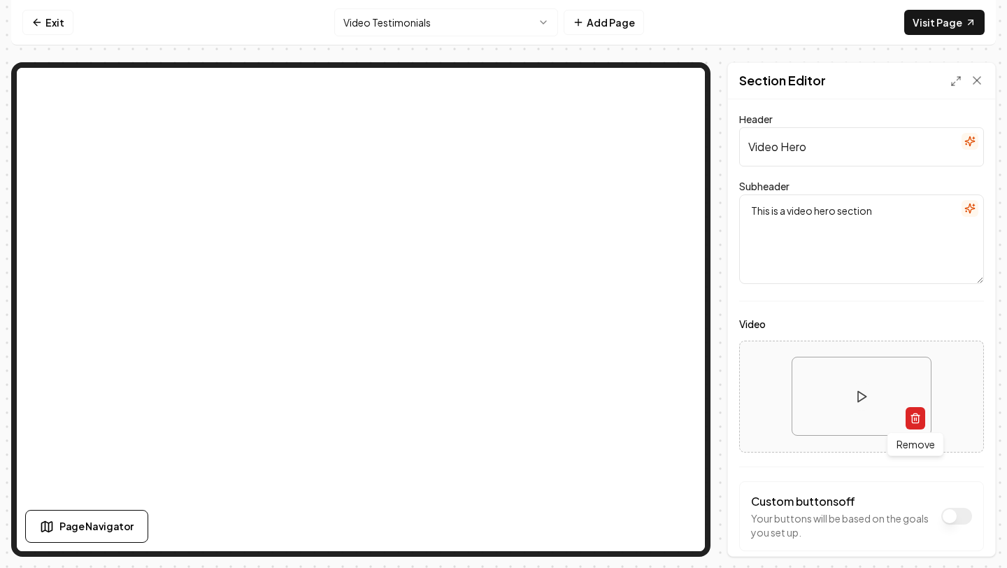
click at [914, 416] on icon "button" at bounding box center [915, 418] width 11 height 11
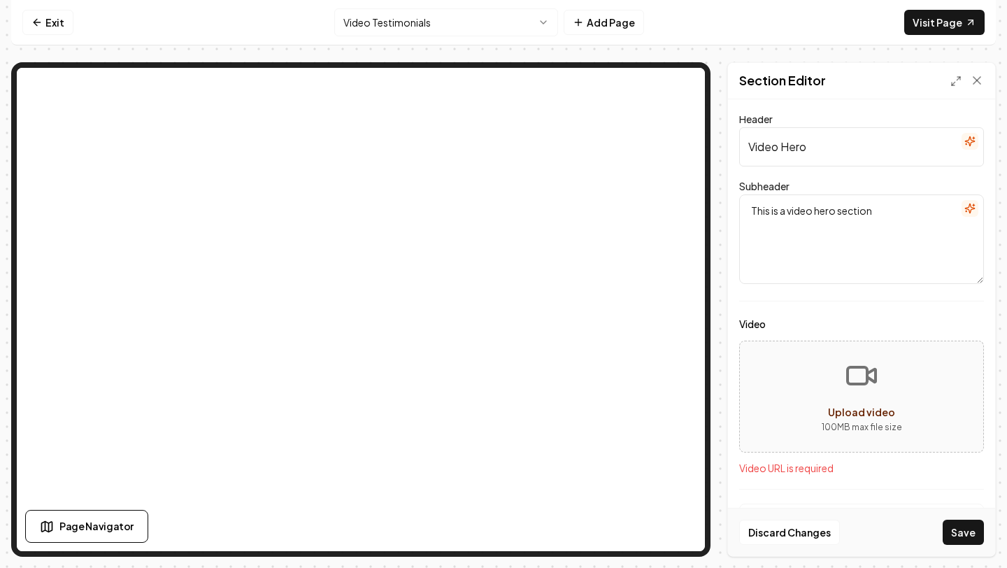
click at [845, 363] on icon "Upload video" at bounding box center [862, 376] width 34 height 34
